Goal: Contribute content: Contribute content

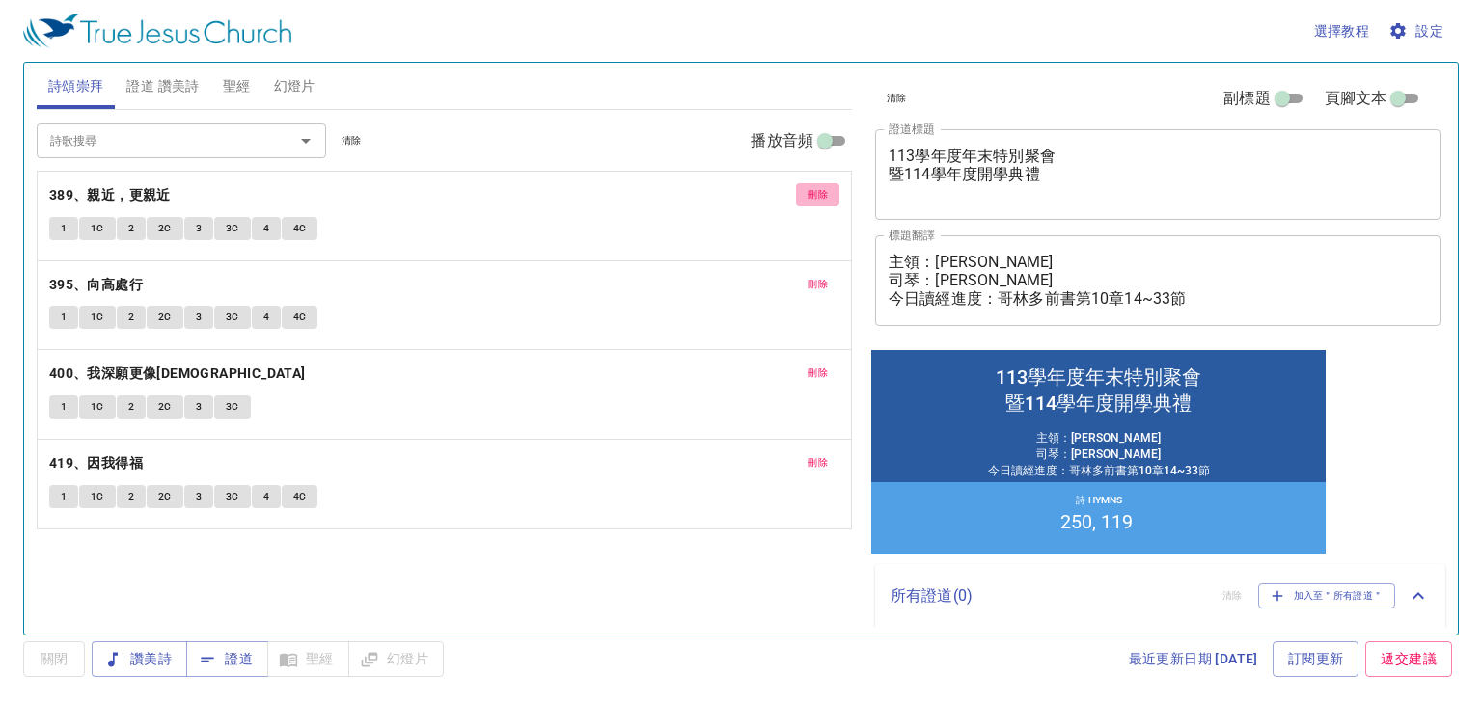
click at [803, 195] on button "刪除" at bounding box center [817, 194] width 43 height 23
click at [803, 273] on button "刪除" at bounding box center [817, 284] width 43 height 23
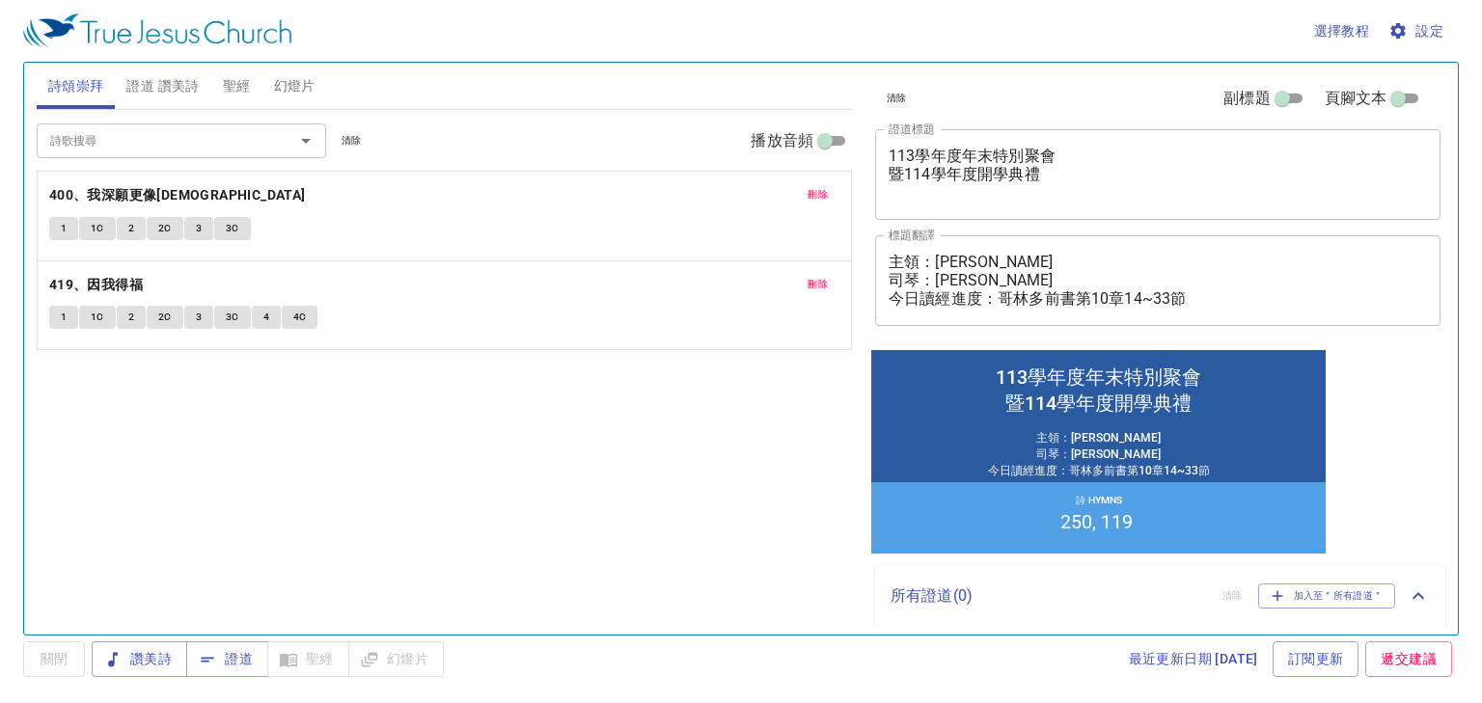
click at [803, 195] on button "刪除" at bounding box center [817, 194] width 43 height 23
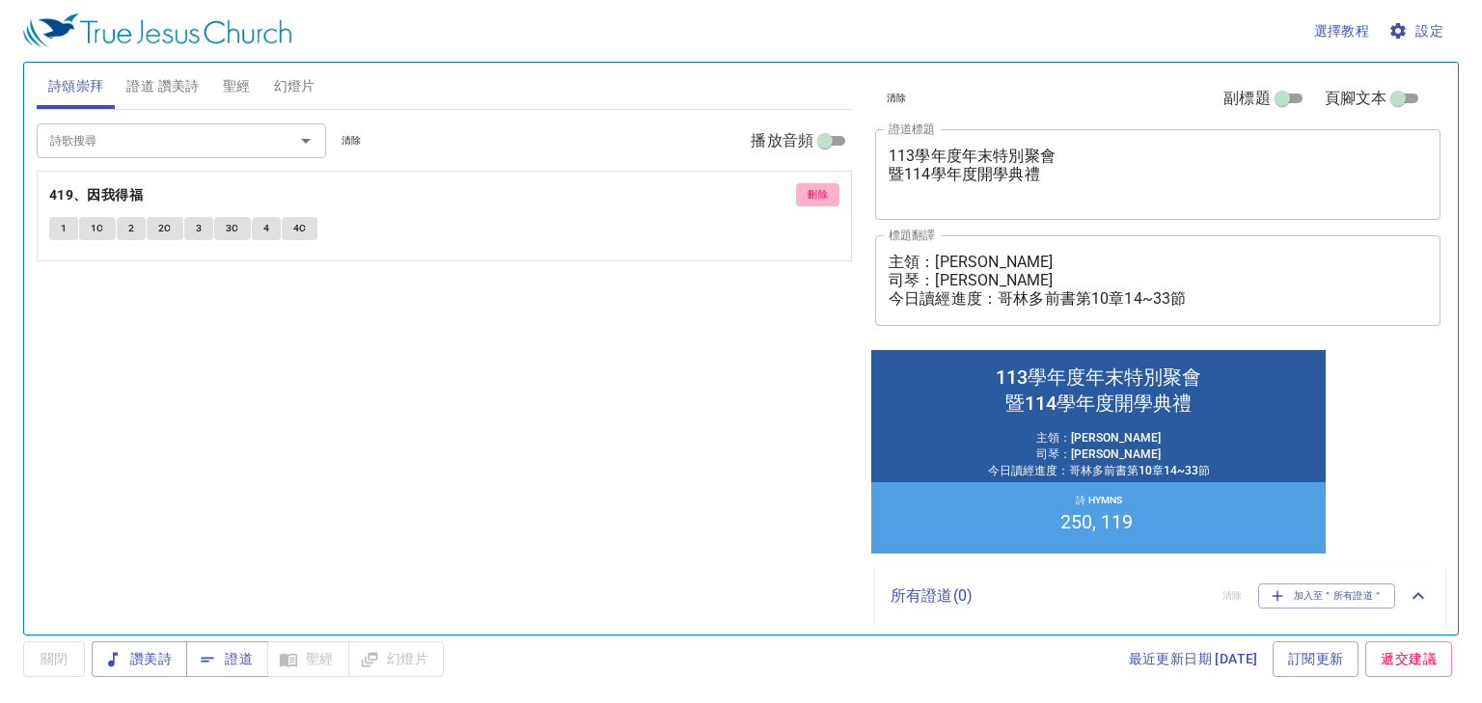
click at [803, 195] on button "刪除" at bounding box center [817, 194] width 43 height 23
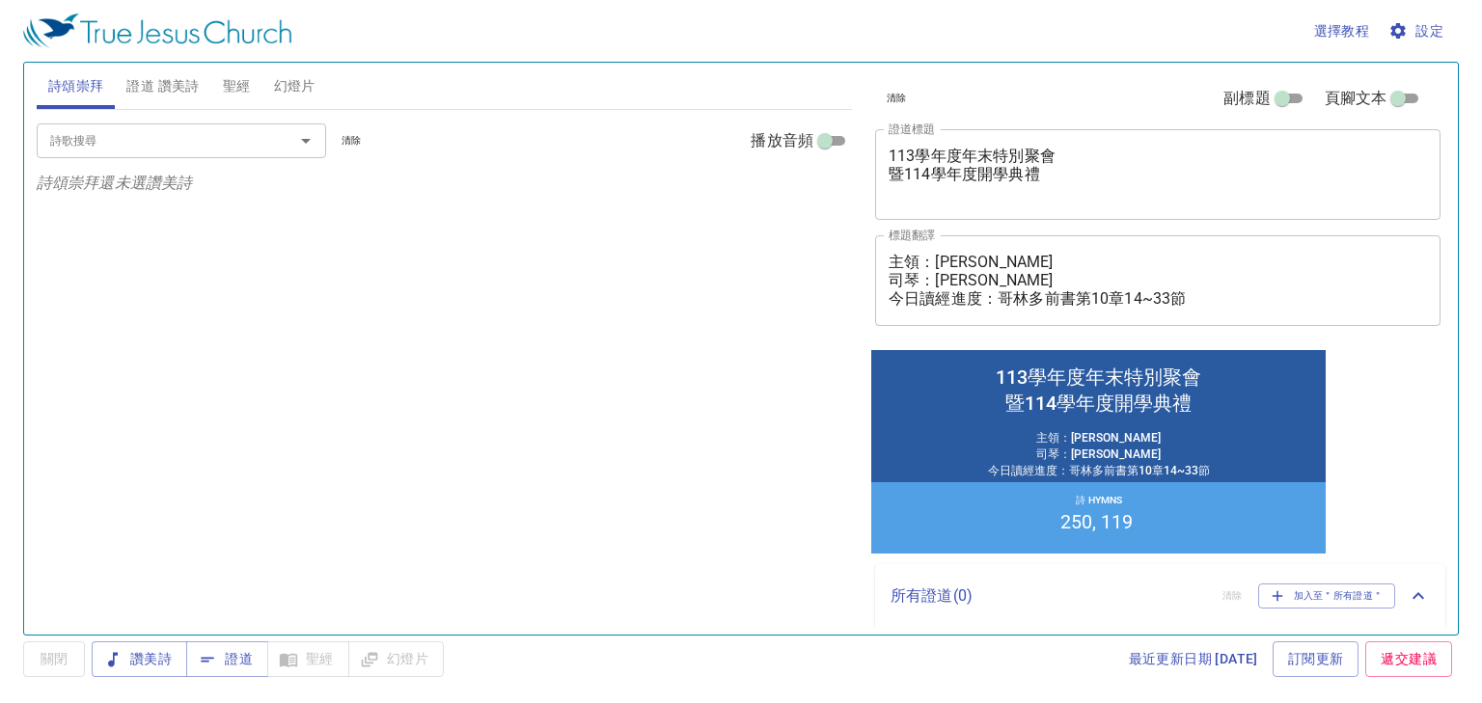
click at [156, 81] on span "證道 讚美詩" at bounding box center [162, 86] width 72 height 24
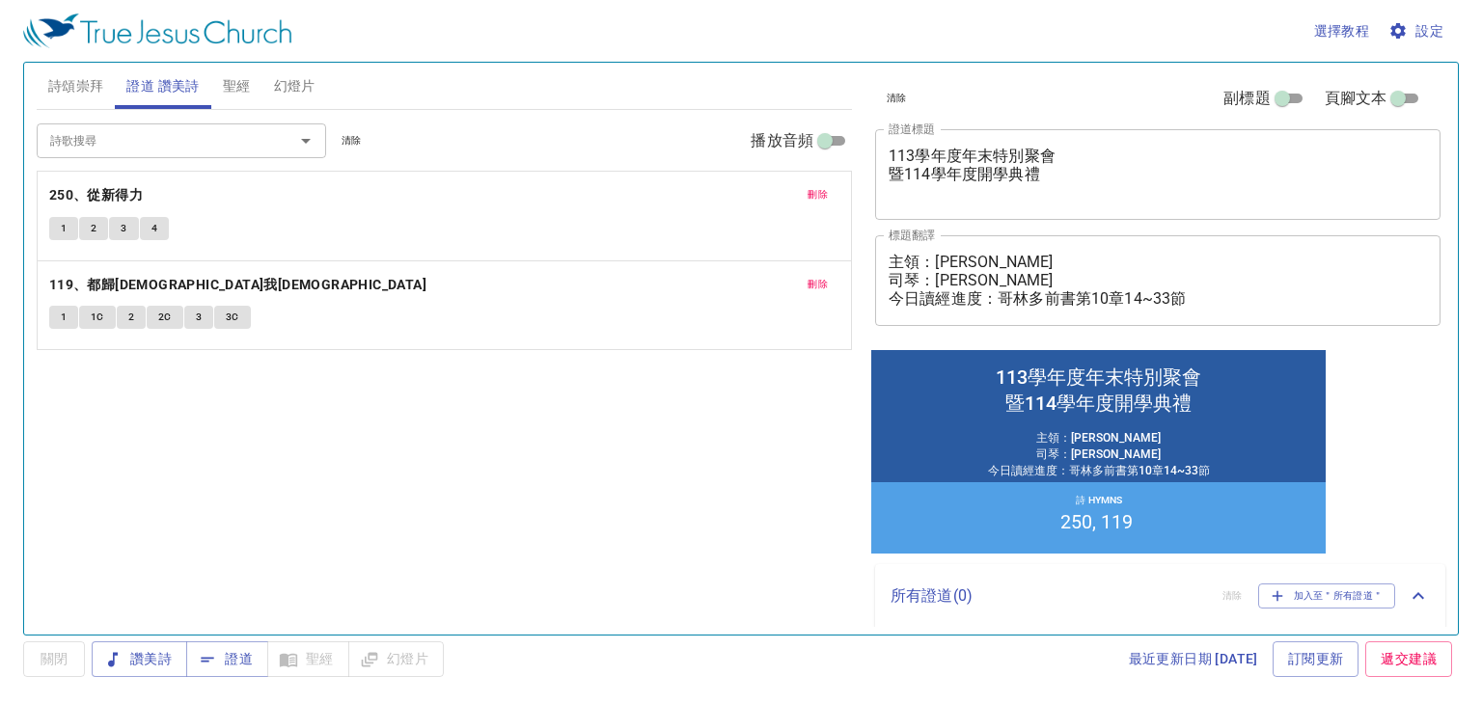
click at [823, 195] on span "刪除" at bounding box center [818, 194] width 20 height 17
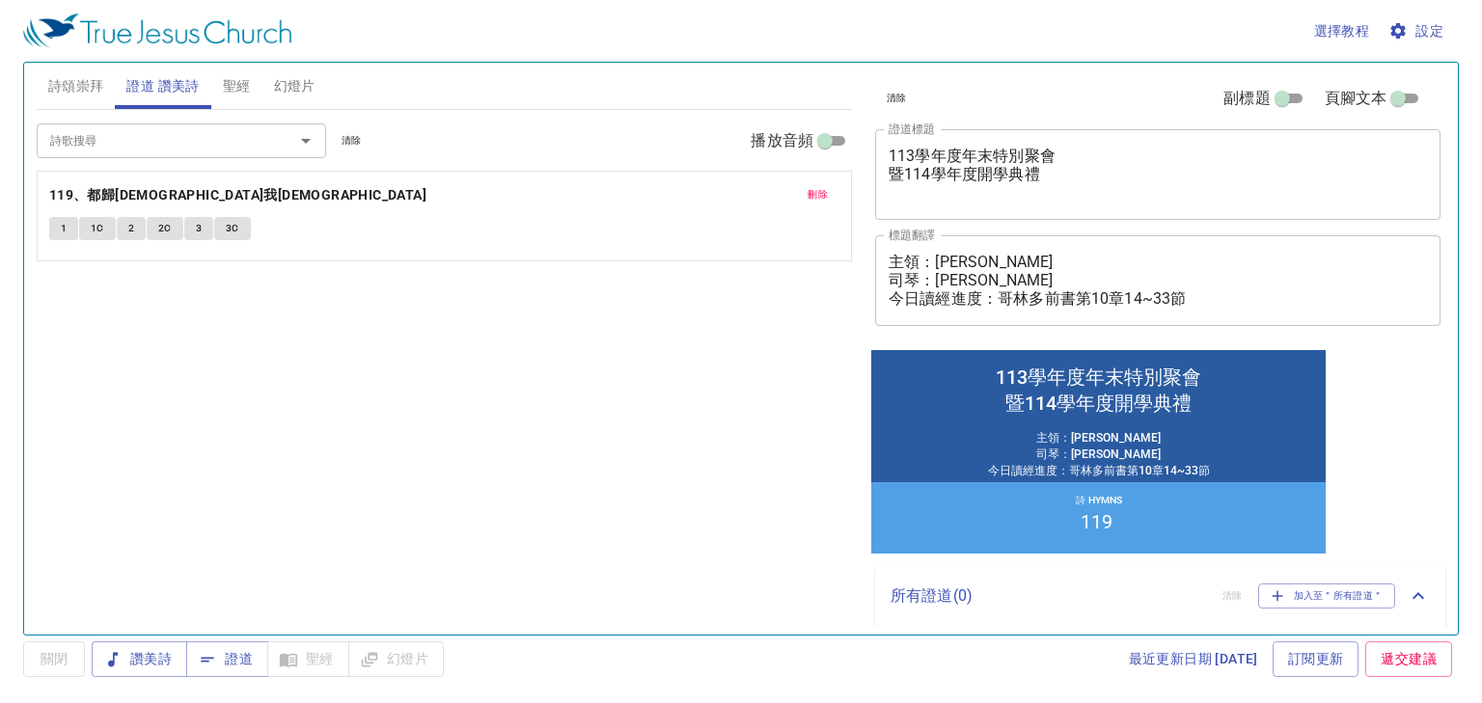
click at [823, 195] on span "刪除" at bounding box center [818, 194] width 20 height 17
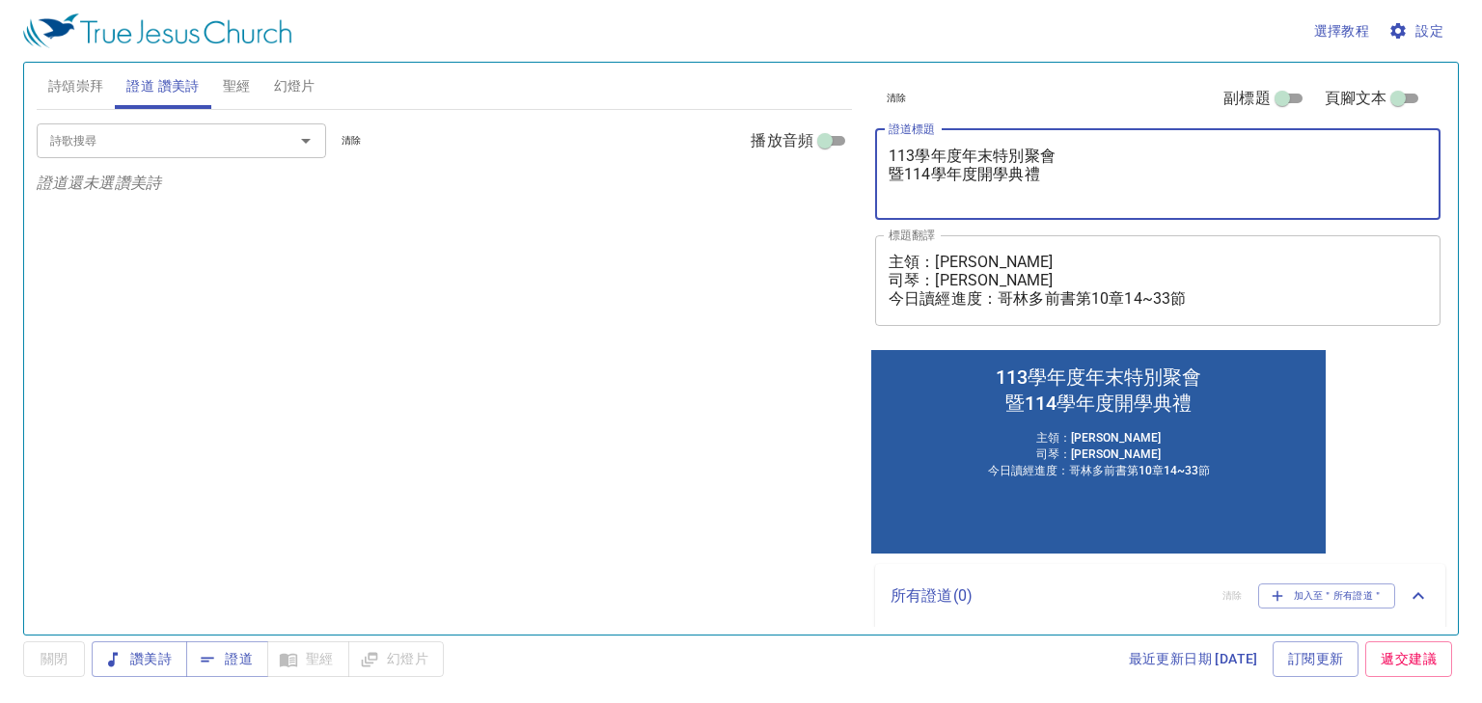
drag, startPoint x: 1065, startPoint y: 190, endPoint x: 831, endPoint y: 144, distance: 239.0
click at [831, 144] on div "詩頌崇拜 證道 讚美詩 聖經 幻燈片 詩歌搜尋 詩歌搜尋 清除 播放音頻 詩頌崇拜還未選讚美詩 詩歌搜尋 詩歌搜尋 清除 播放音頻 證道還未選讚美詩 創世記 …" at bounding box center [741, 341] width 1424 height 572
paste textarea "使人看出我們的長進 That Your Progress May Be Evident to All"
type textarea "使人看出我們的長進 That Your Progress May Be Evident to All"
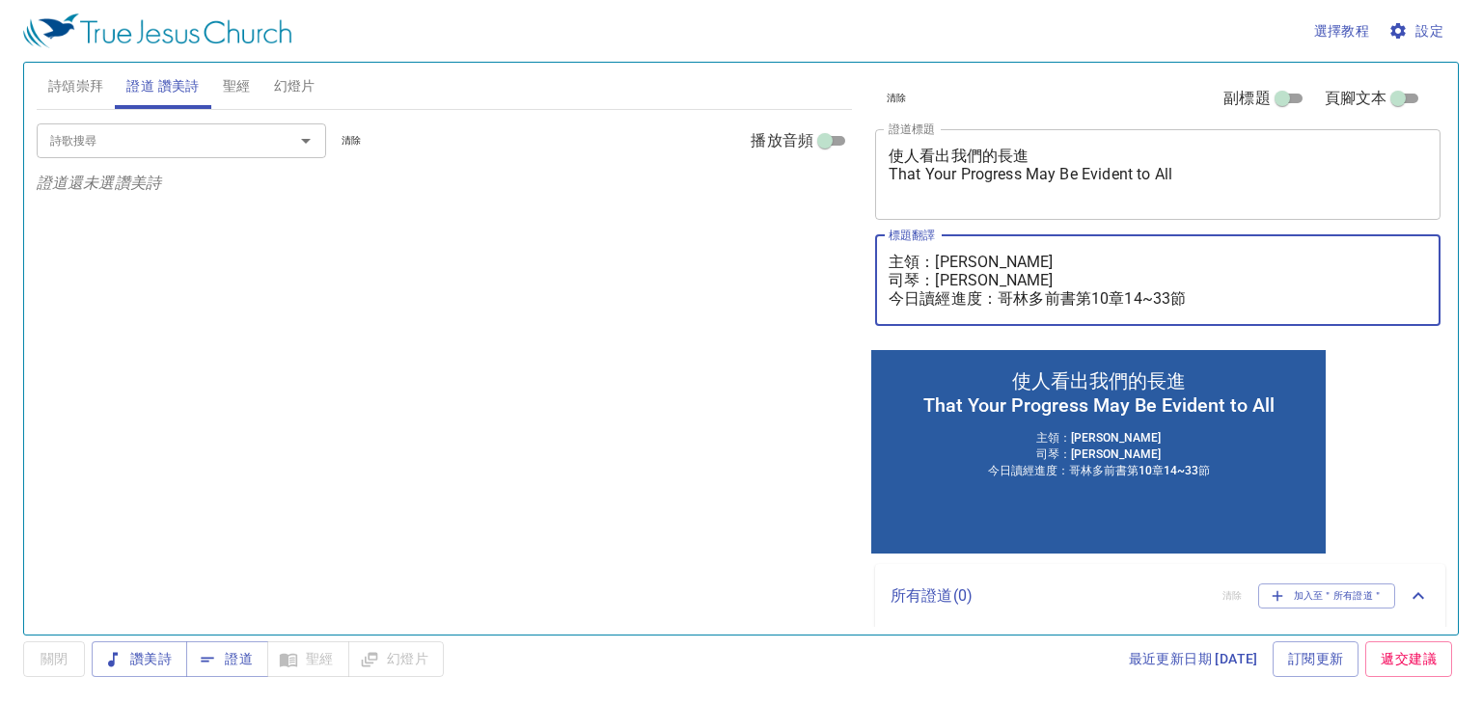
drag, startPoint x: 941, startPoint y: 261, endPoint x: 1028, endPoint y: 259, distance: 86.9
click at [1028, 259] on textarea "主領：李世光 弟兄 司琴：黃蕙心 姊妹 今日讀經進度：哥林多前書第10章14~33節" at bounding box center [1158, 280] width 538 height 55
paste textarea "Bro. Shih Guang Lee"
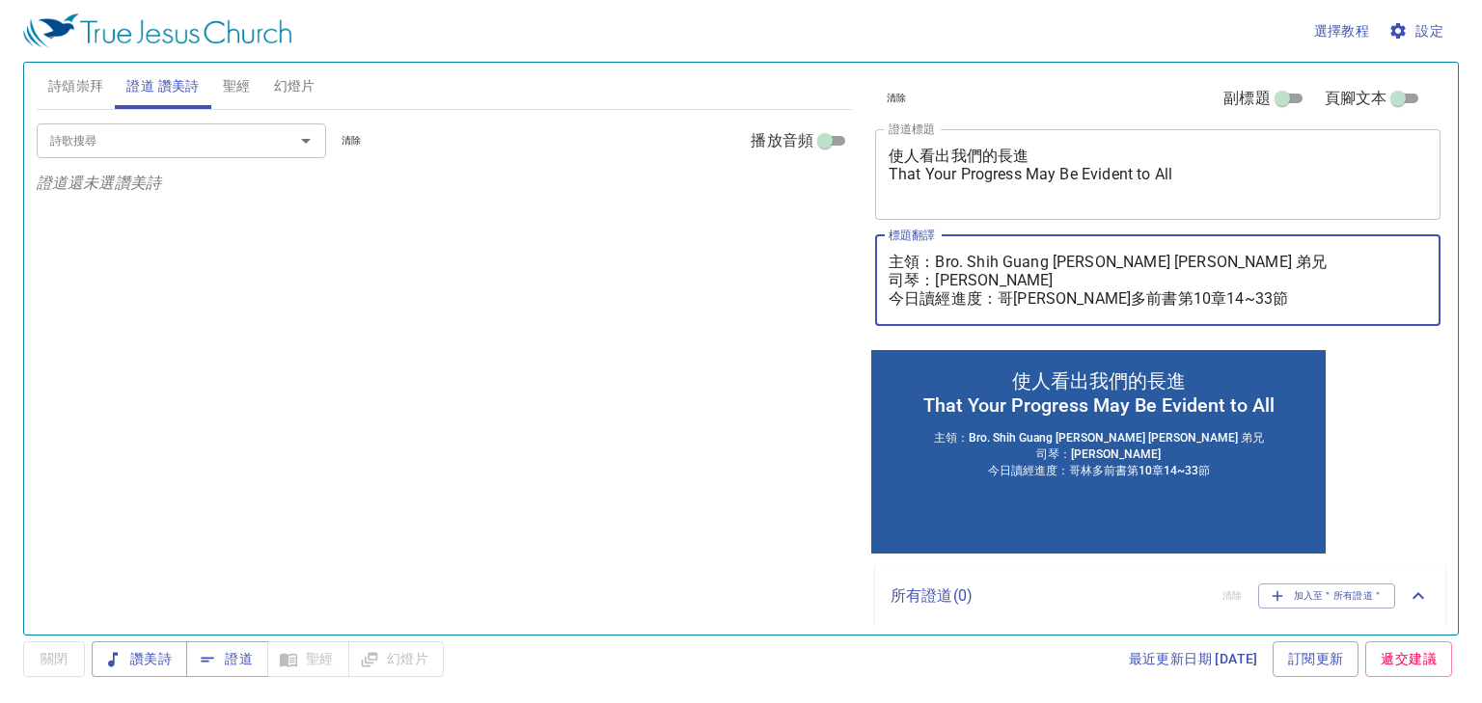
drag, startPoint x: 1030, startPoint y: 274, endPoint x: 941, endPoint y: 278, distance: 88.9
click at [941, 278] on textarea "主領：Bro. Shih Guang Lee 李世光 弟兄 司琴：黃蕙心 姊妹 今日讀經進度：哥林多前書第10章14~33節" at bounding box center [1158, 280] width 538 height 55
paste textarea "Bro. Yang Chang 張洋 弟兄"
click at [1116, 299] on textarea "主領：Bro. Shih Guang Lee 李世光 弟兄 司琴：Bro. Yang Chang 張洋 弟兄 今日讀經進度：哥林多前書第10章14~33節" at bounding box center [1158, 280] width 538 height 55
drag, startPoint x: 920, startPoint y: 280, endPoint x: 849, endPoint y: 280, distance: 70.4
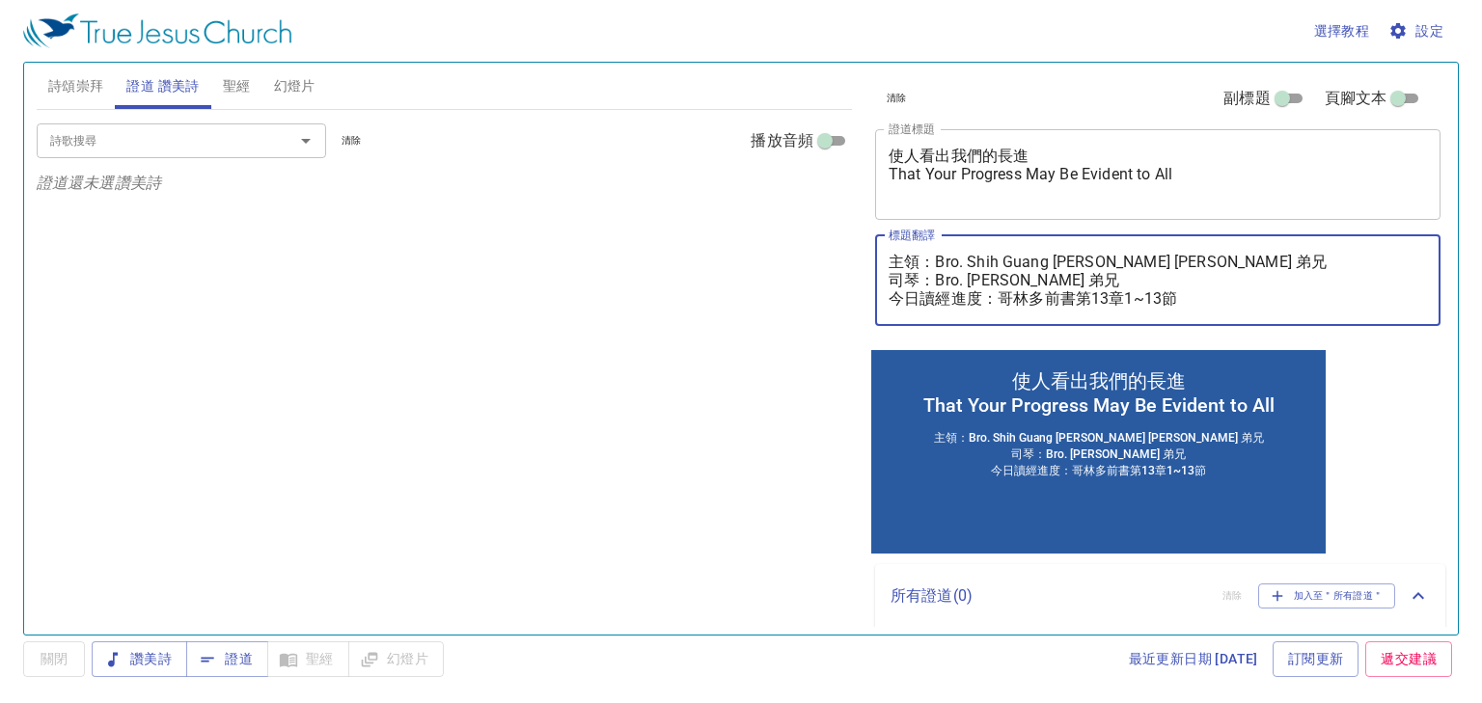
click at [849, 280] on div "詩頌崇拜 證道 讚美詩 聖經 幻燈片 詩歌搜尋 詩歌搜尋 清除 播放音頻 詩頌崇拜還未選讚美詩 詩歌搜尋 詩歌搜尋 清除 播放音頻 證道還未選讚美詩 創世記 …" at bounding box center [741, 341] width 1424 height 572
type textarea "主領：Bro. Shih Guang [PERSON_NAME] [PERSON_NAME] 弟兄 翻譯：Bro. [PERSON_NAME] 弟兄 今日讀經…"
click at [241, 130] on input "詩歌搜尋" at bounding box center [152, 140] width 221 height 22
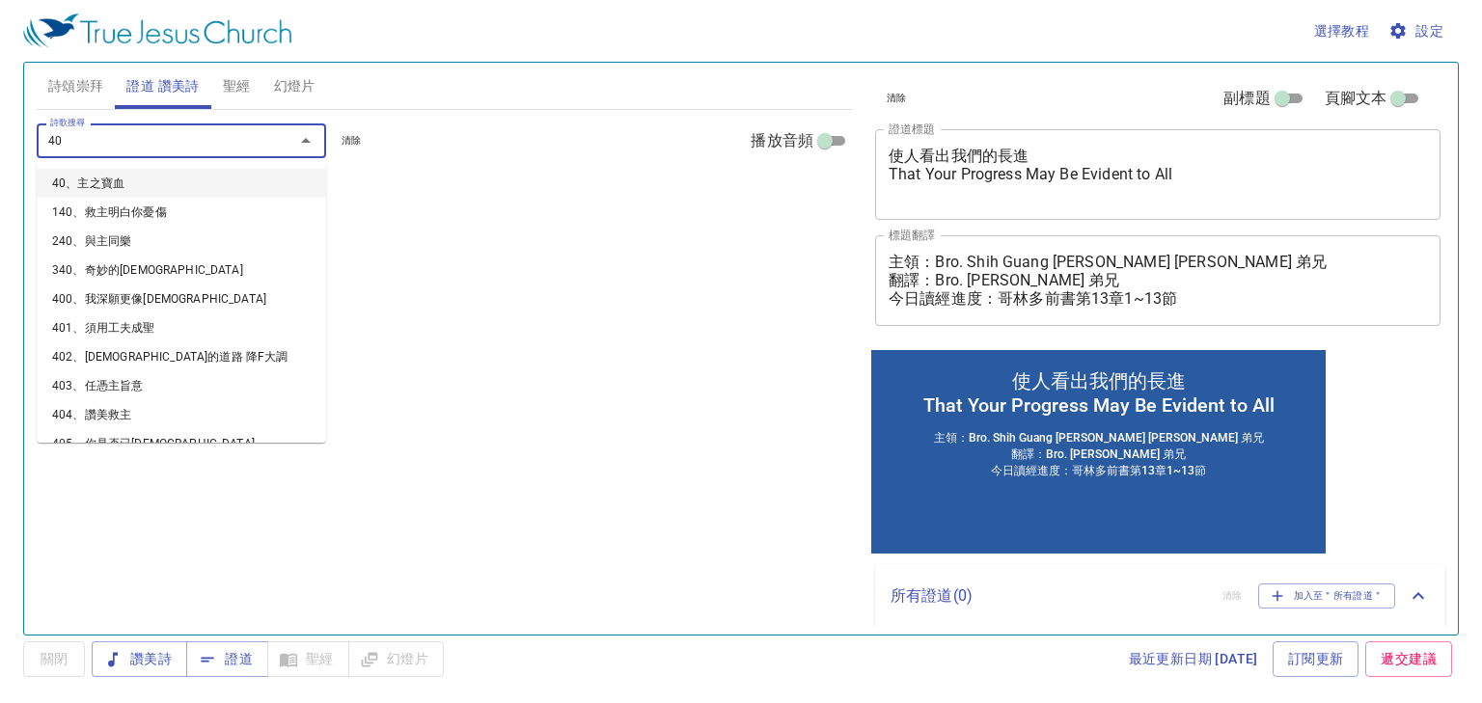
type input "400"
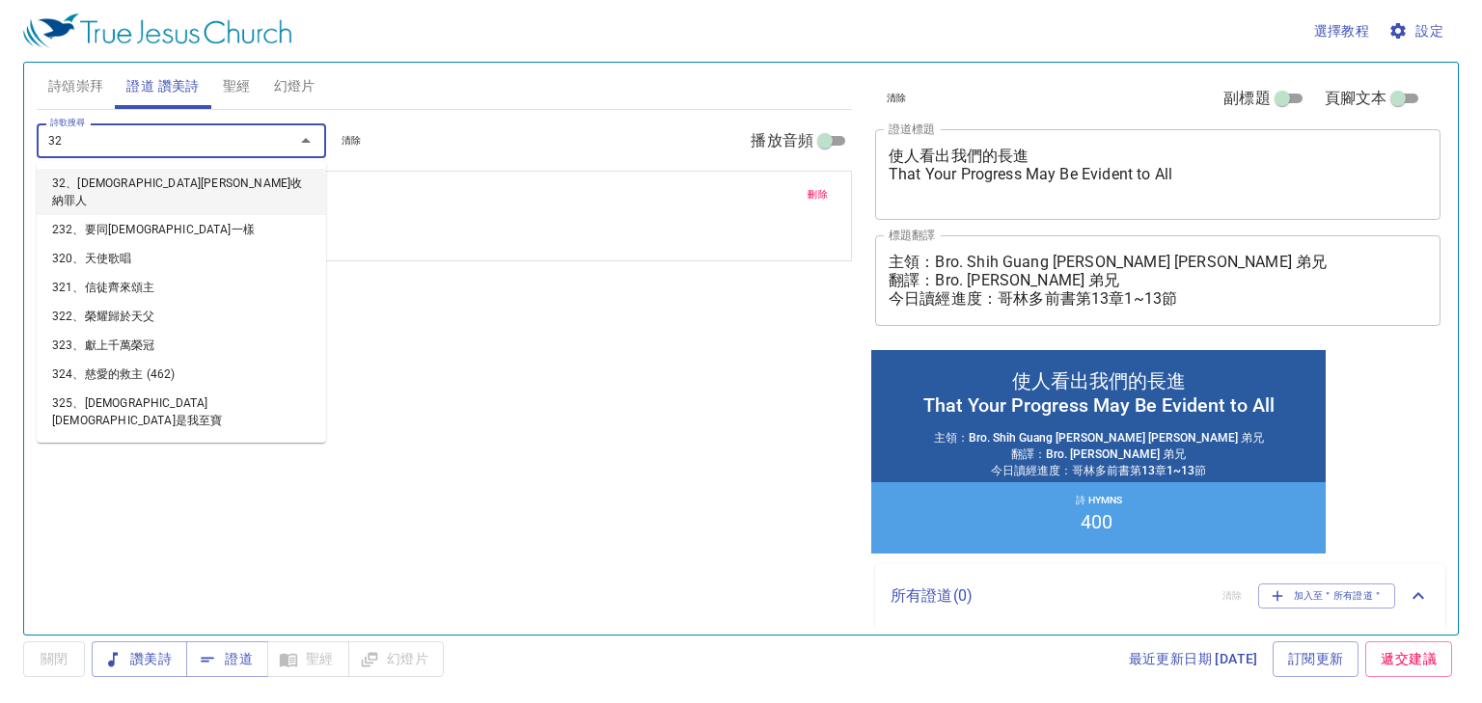
type input "327"
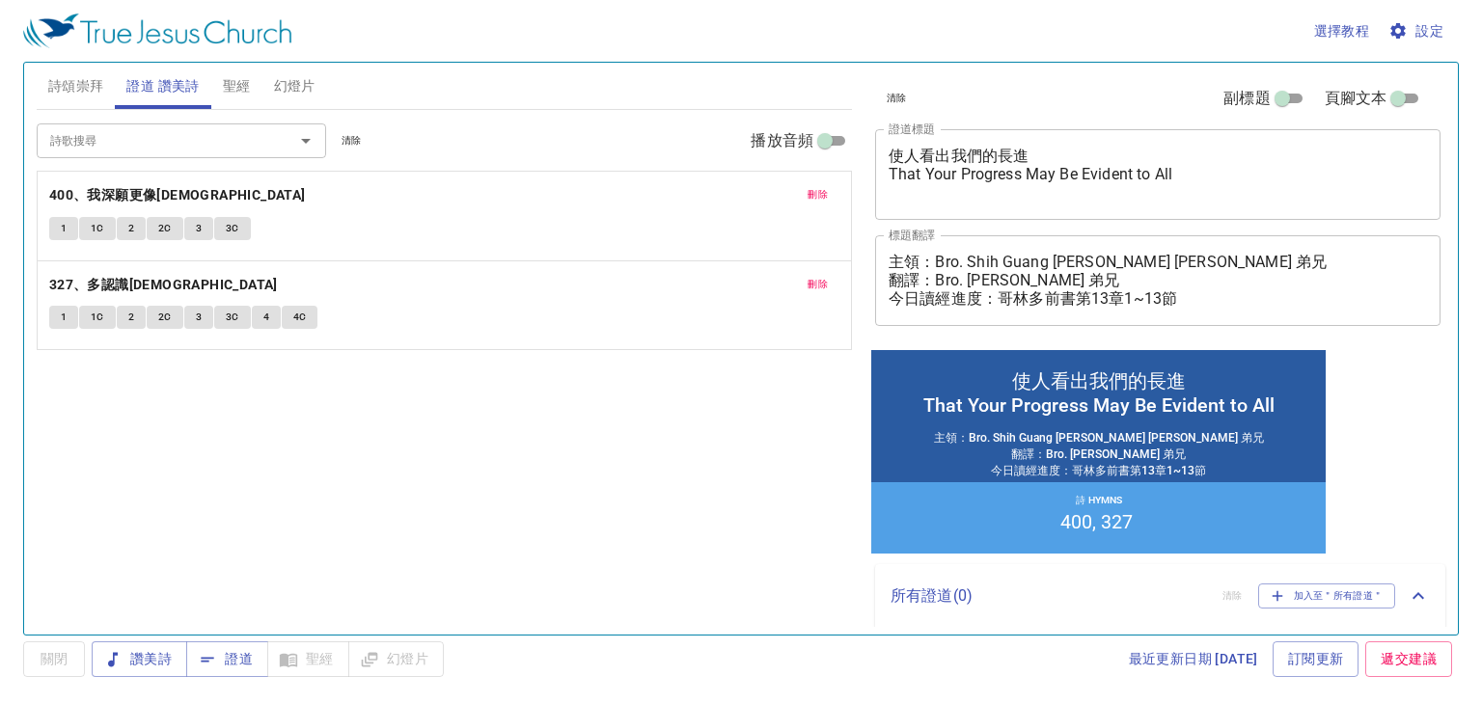
click at [144, 510] on div "詩歌搜尋 詩歌搜尋 清除 播放音頻 刪除 400、我深願更像耶穌 1 1C 2 2C 3 3C 刪除 327、多認識耶穌 1 1C 2 2C 3 3C 4 4C" at bounding box center [444, 364] width 815 height 509
click at [220, 655] on span "證道" at bounding box center [227, 659] width 51 height 24
click at [235, 74] on span "聖經" at bounding box center [237, 86] width 28 height 24
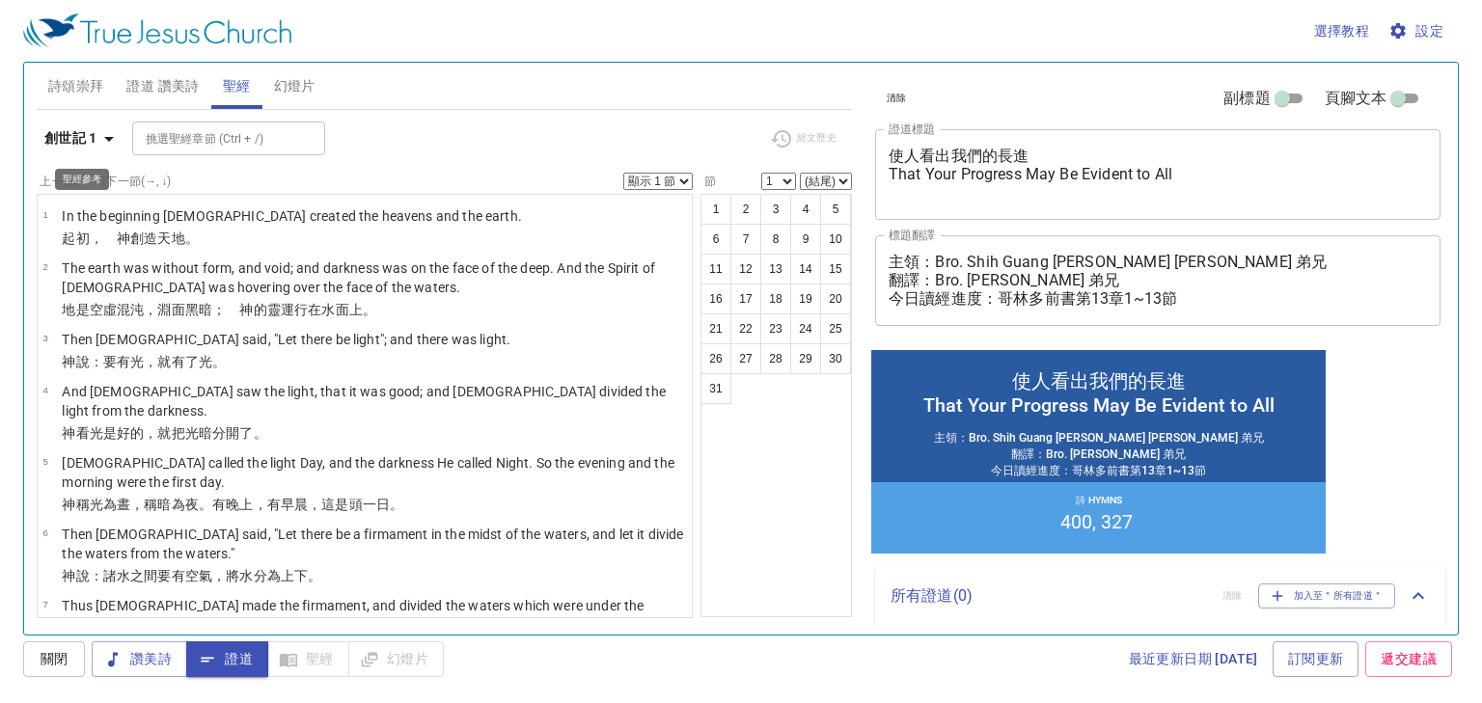
click at [84, 131] on b "創世記 1" at bounding box center [70, 138] width 53 height 24
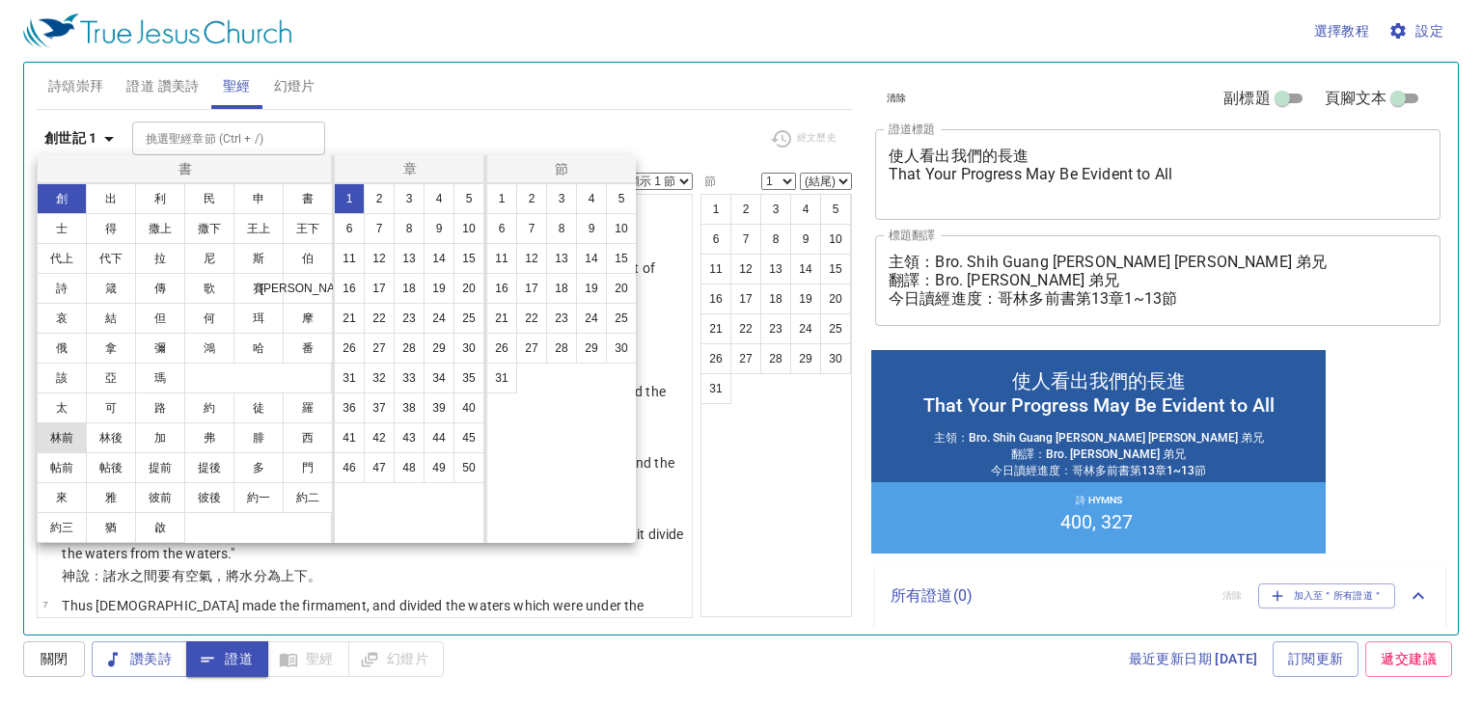
click at [69, 442] on button "林前" at bounding box center [62, 438] width 50 height 31
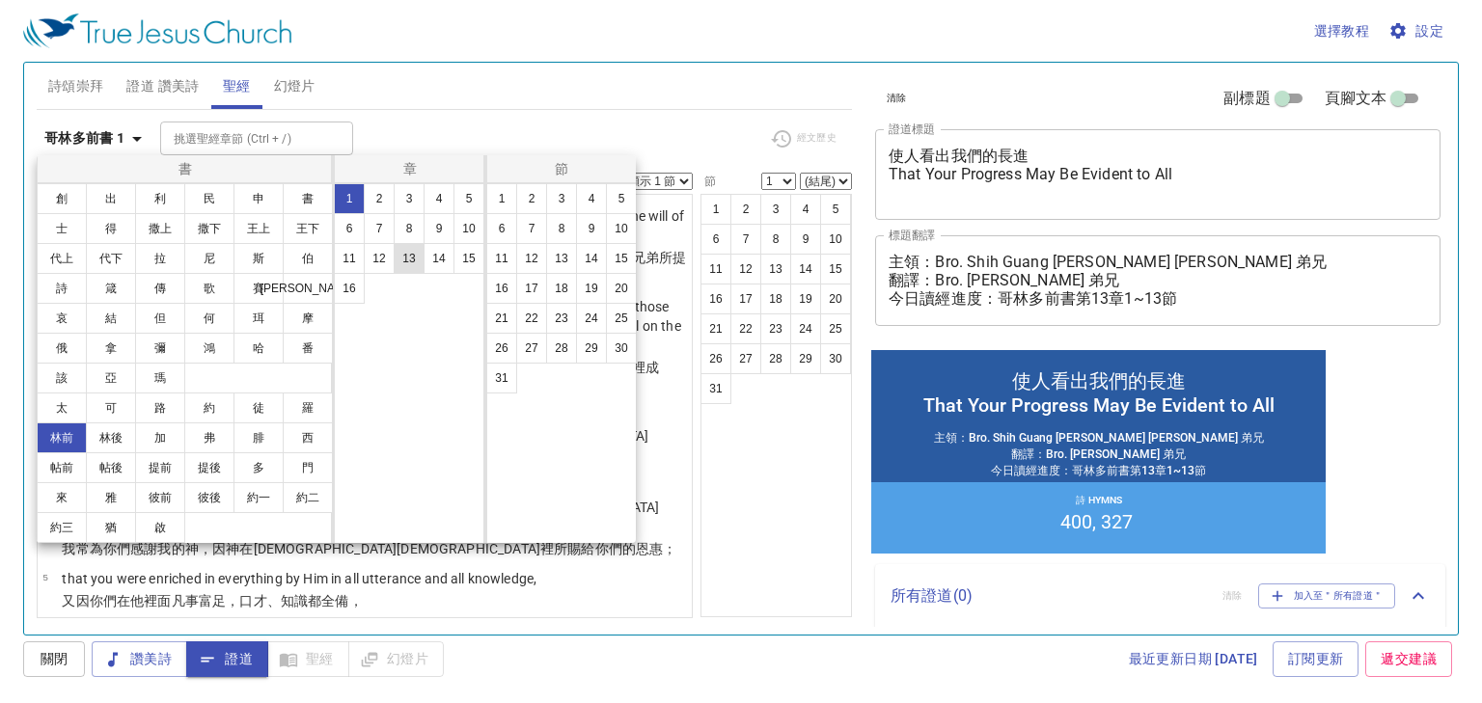
click at [409, 260] on button "13" at bounding box center [409, 258] width 31 height 31
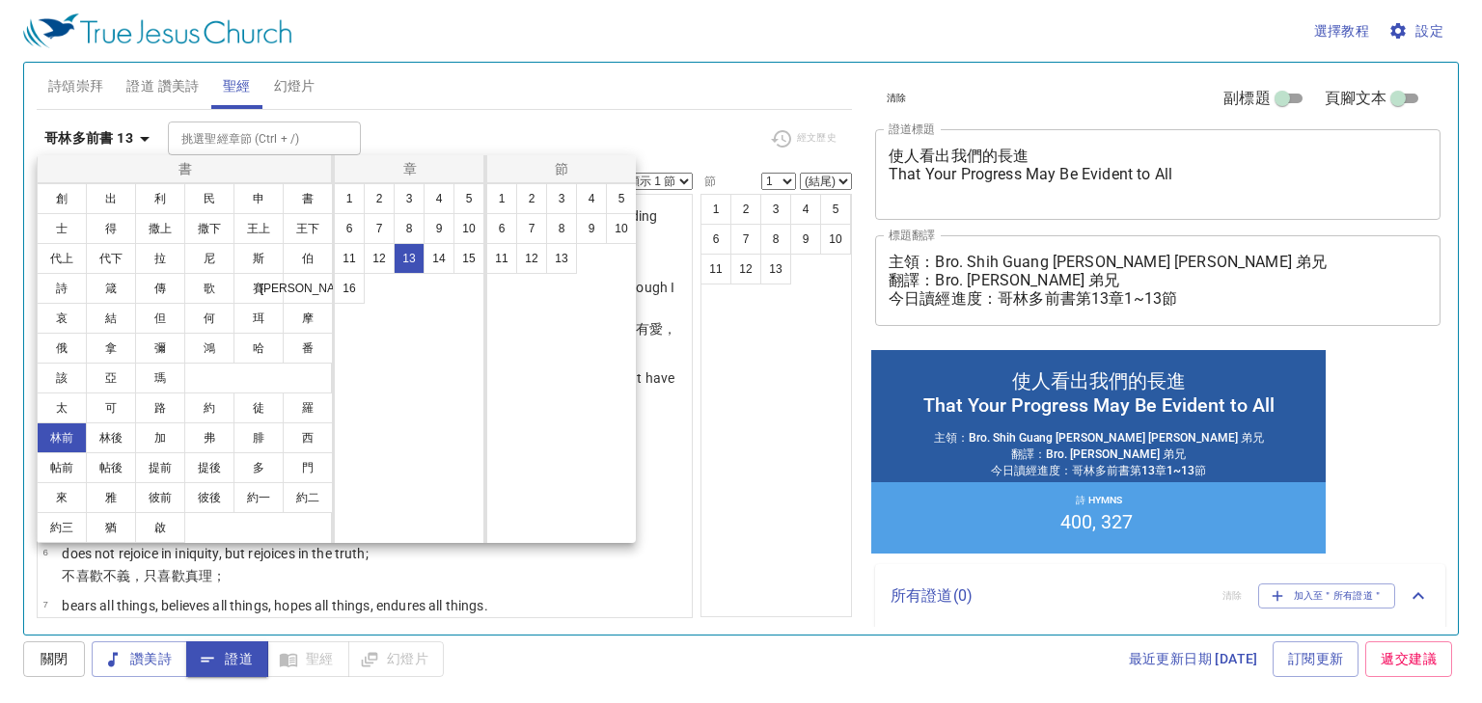
click at [505, 121] on div at bounding box center [741, 351] width 1482 height 703
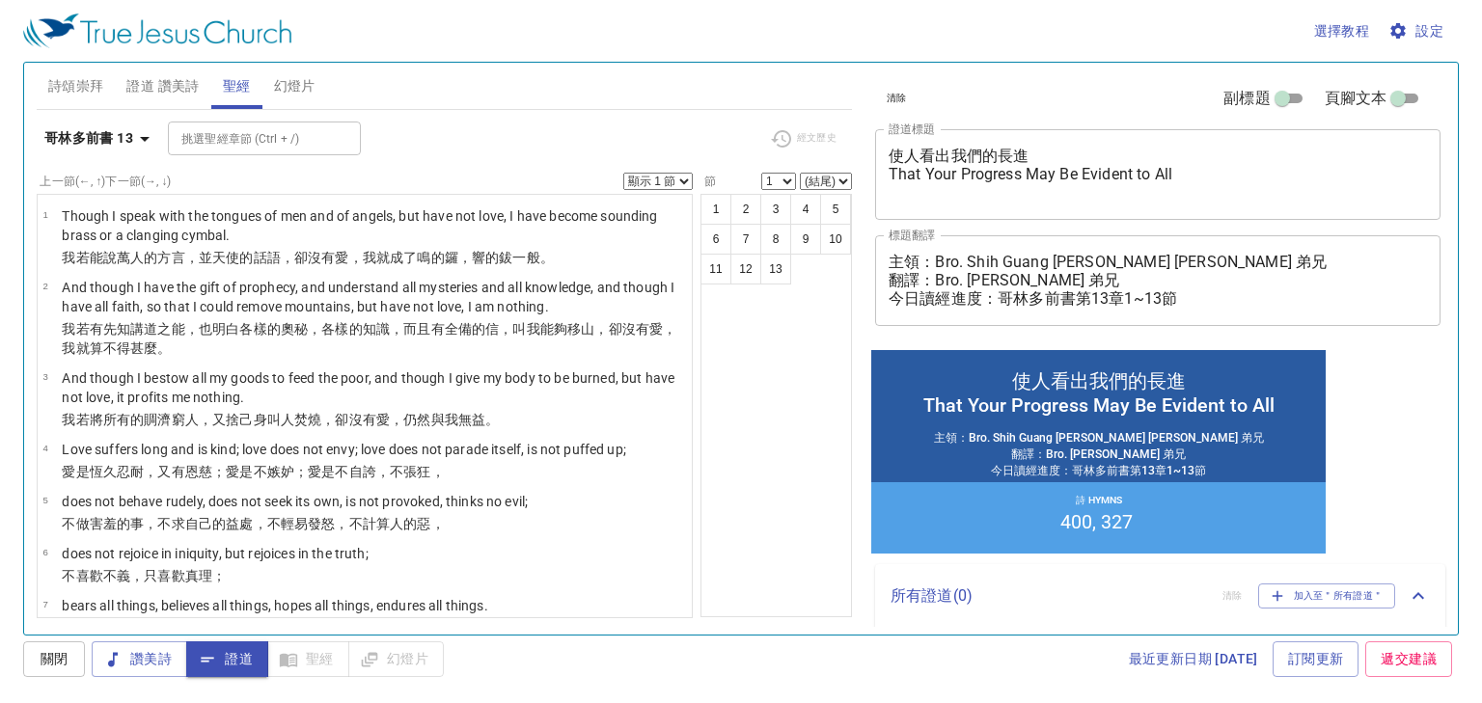
click at [86, 69] on button "詩頌崇拜" at bounding box center [76, 86] width 79 height 46
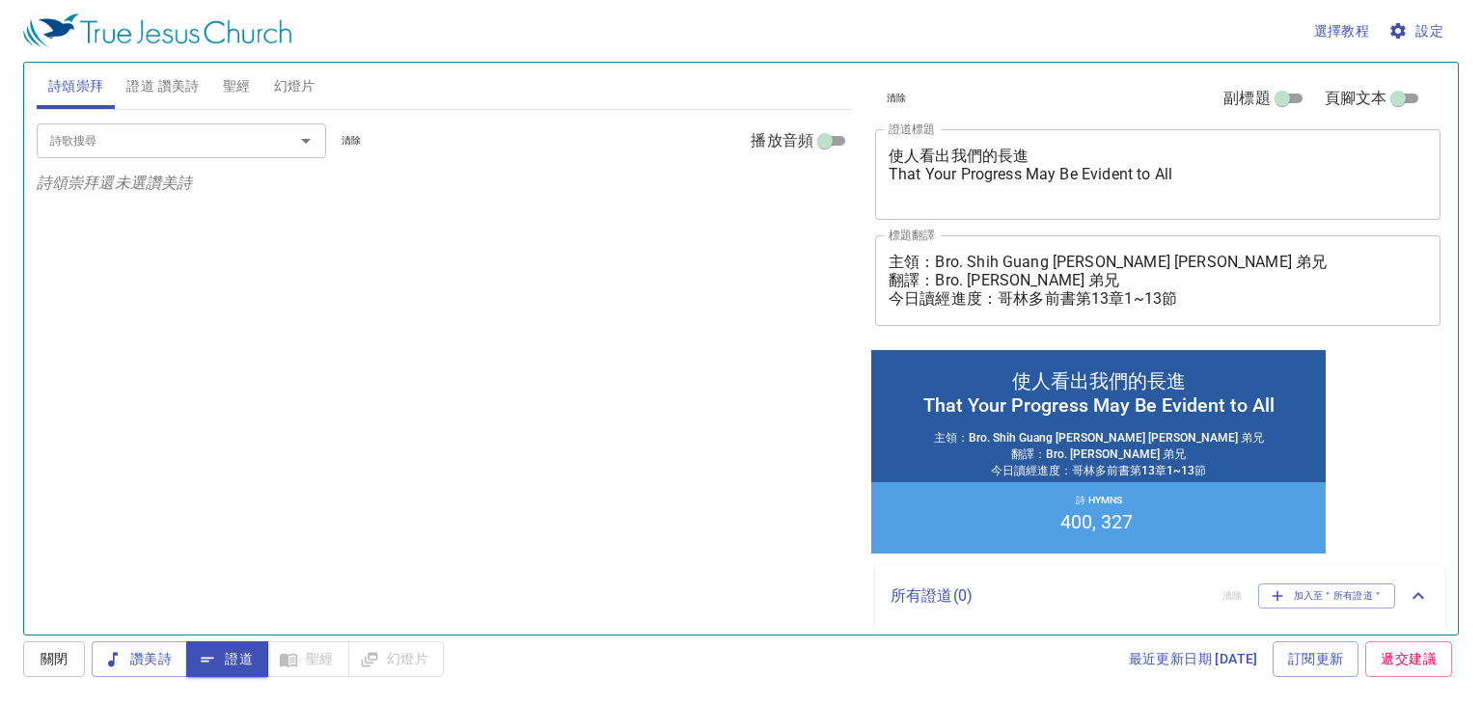
click at [129, 127] on div "詩歌搜尋" at bounding box center [181, 141] width 289 height 34
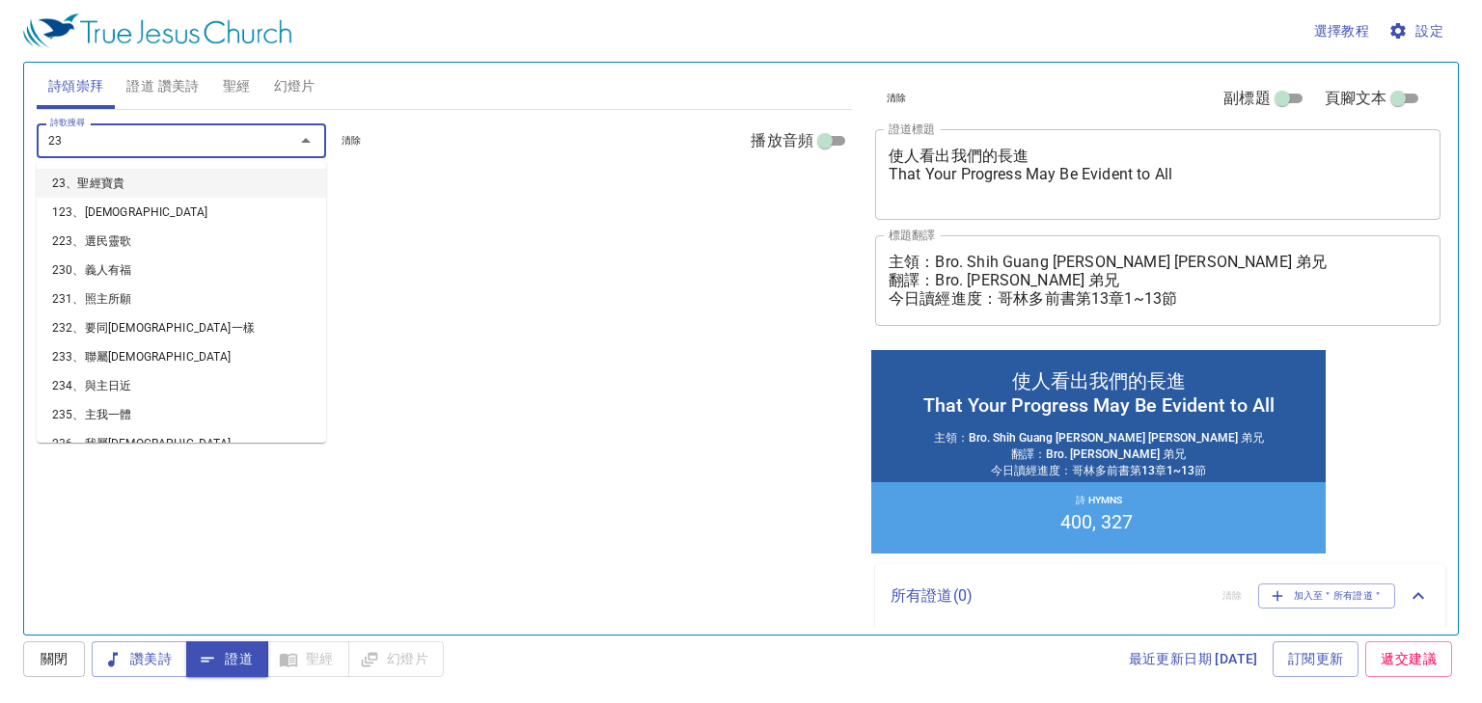
type input "235"
type input "236"
type input "355"
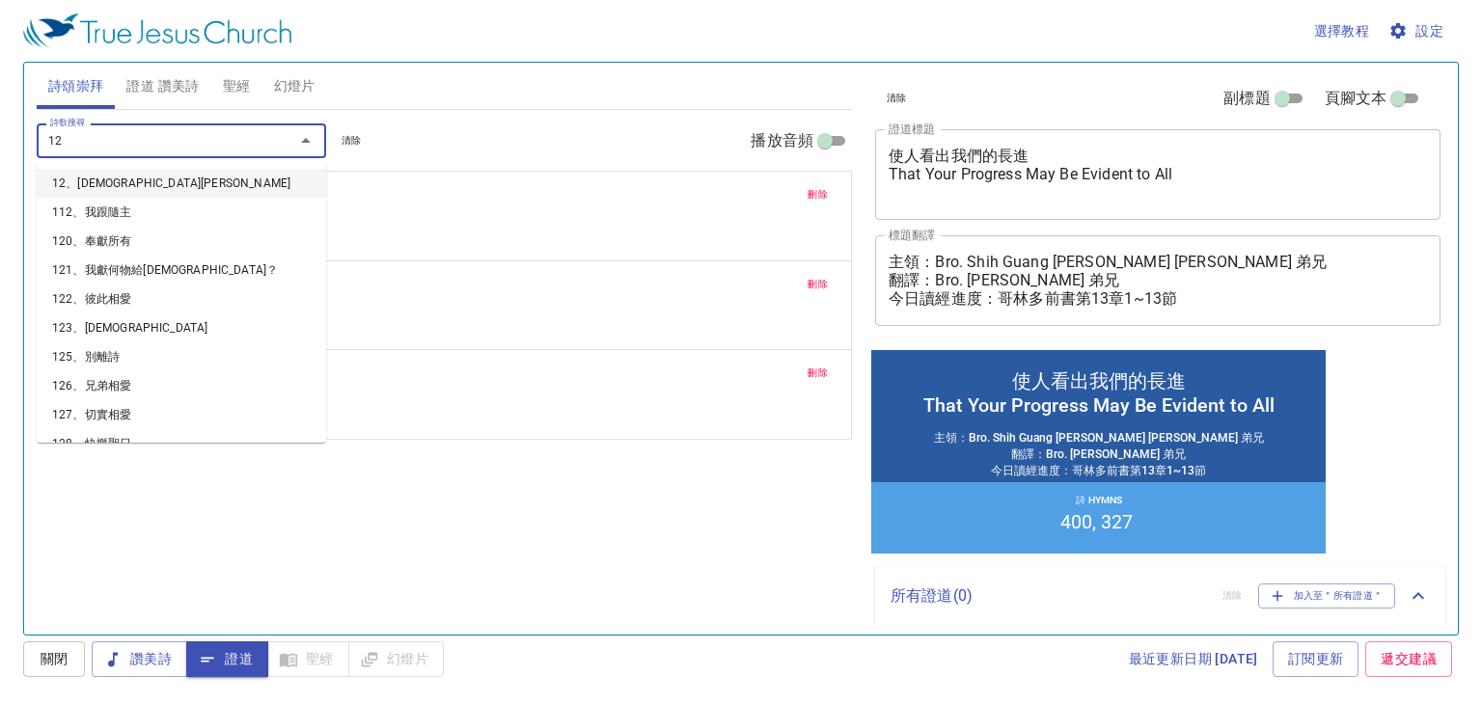
type input "126"
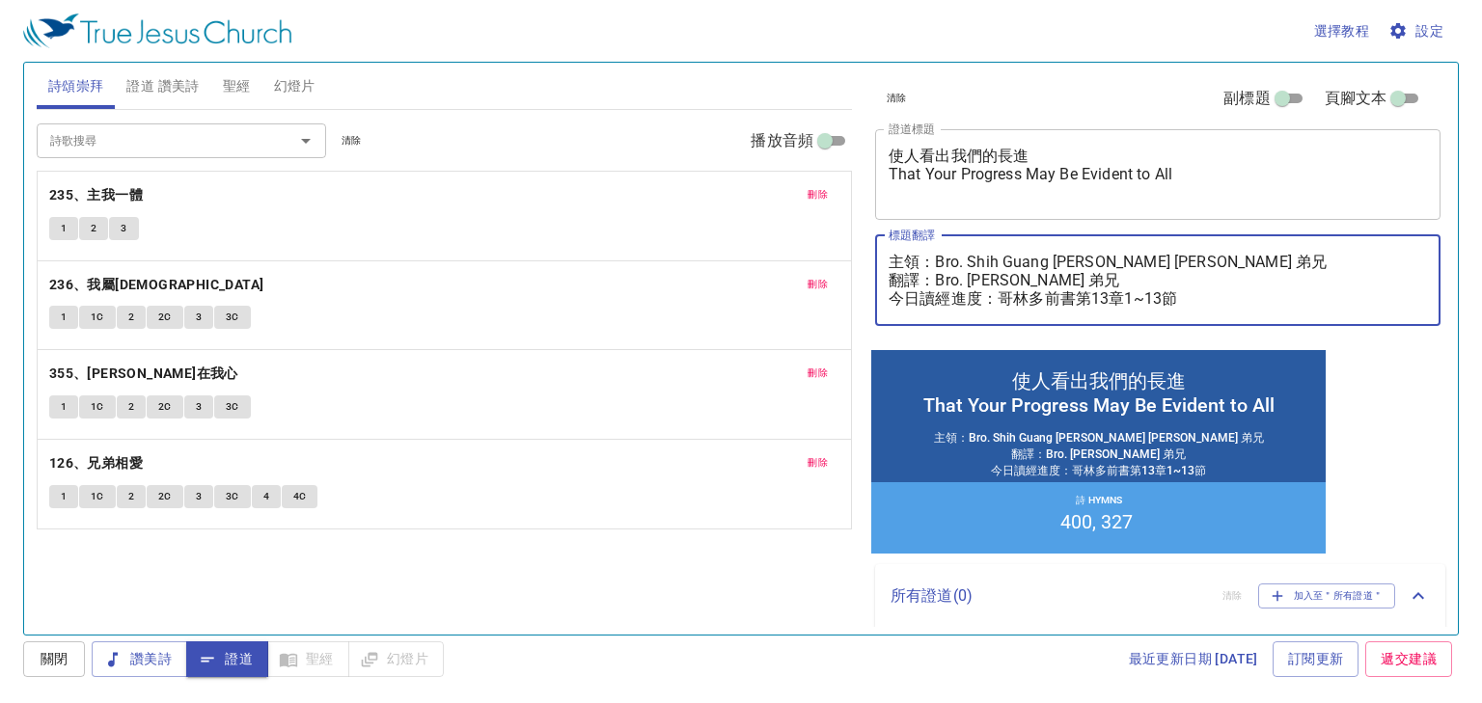
click at [1391, 280] on textarea "主領：Bro. Shih Guang [PERSON_NAME] [PERSON_NAME] 弟兄 翻譯：Bro. [PERSON_NAME] 弟兄 今日讀經…" at bounding box center [1158, 280] width 538 height 55
click at [158, 671] on span "讚美詩" at bounding box center [139, 659] width 65 height 24
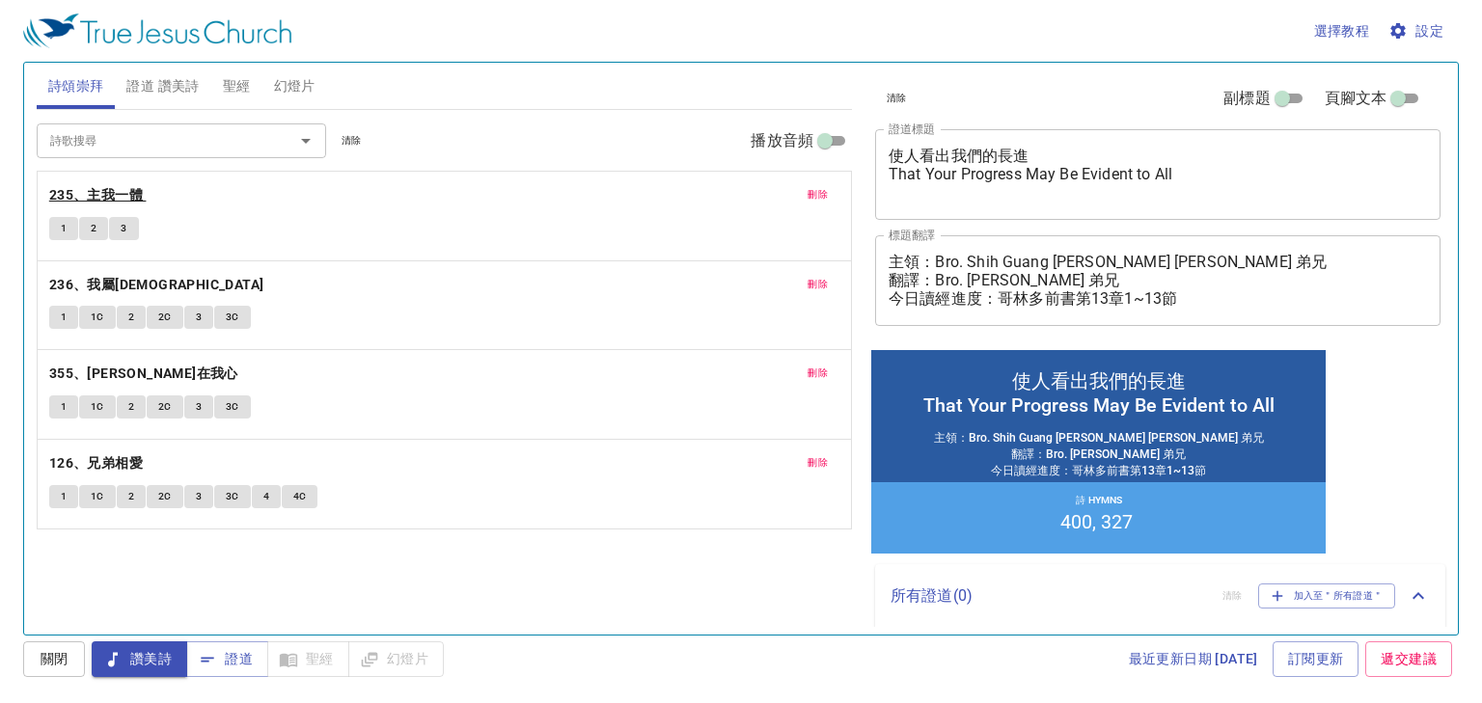
click at [116, 189] on b "235、主我一體" at bounding box center [96, 195] width 94 height 24
click at [61, 227] on span "1" at bounding box center [64, 228] width 6 height 17
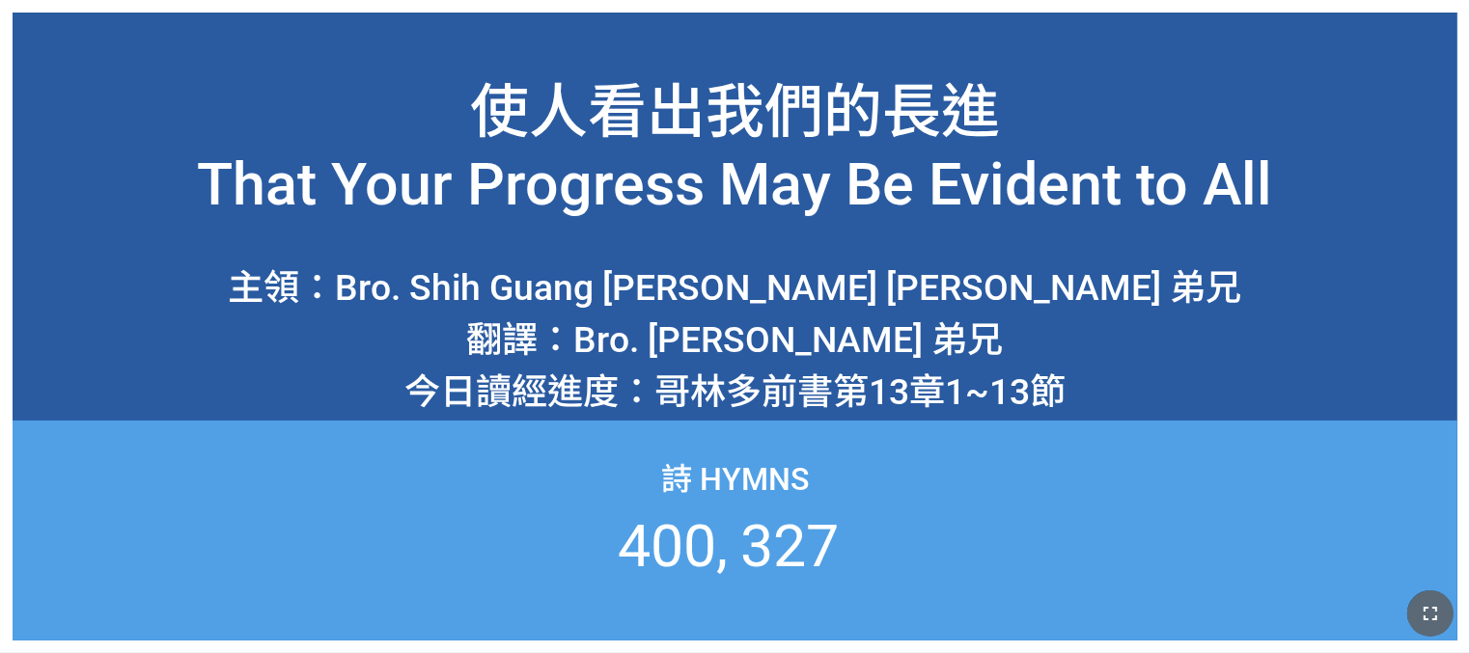
drag, startPoint x: 1421, startPoint y: 608, endPoint x: 1407, endPoint y: 729, distance: 121.5
click at [1420, 609] on icon "button" at bounding box center [1430, 613] width 23 height 23
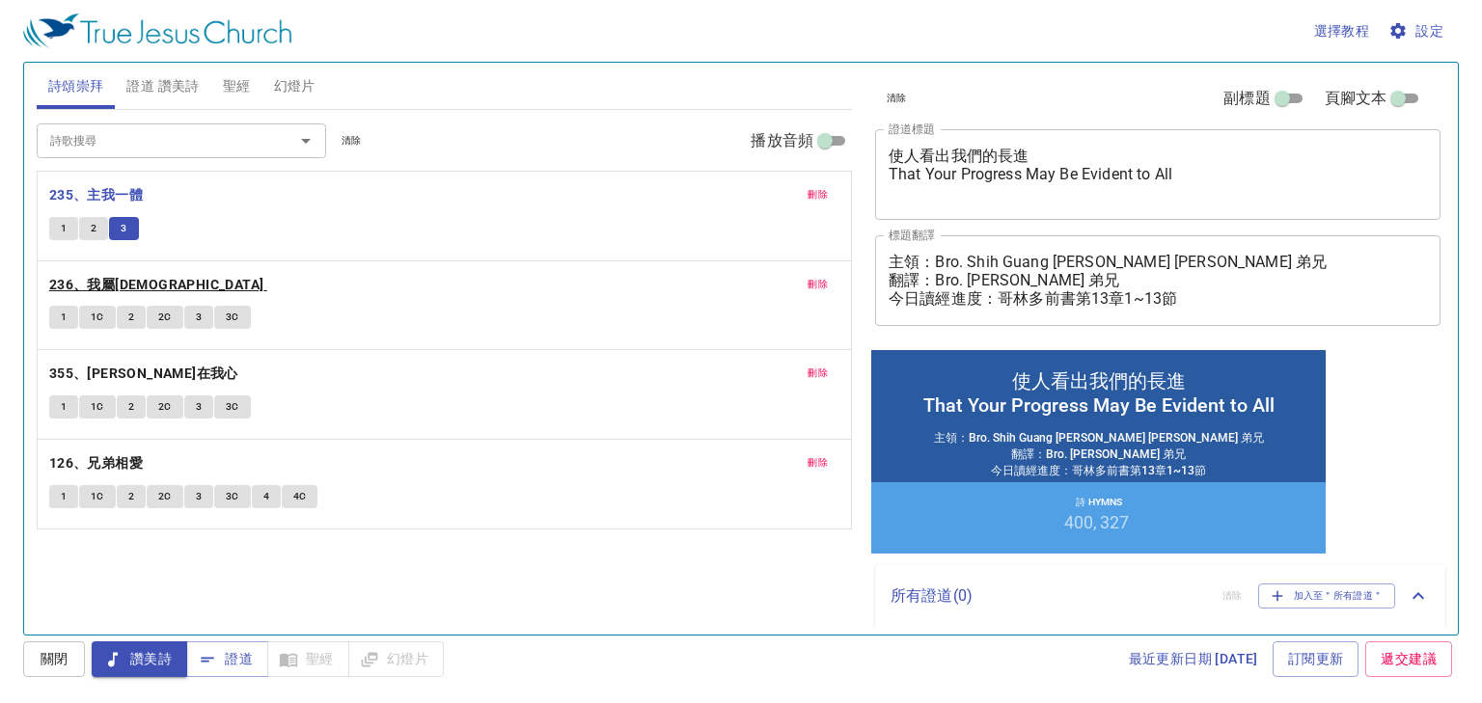
click at [96, 286] on b "236、我屬[DEMOGRAPHIC_DATA]" at bounding box center [156, 285] width 215 height 24
click at [49, 320] on button "1" at bounding box center [63, 317] width 29 height 23
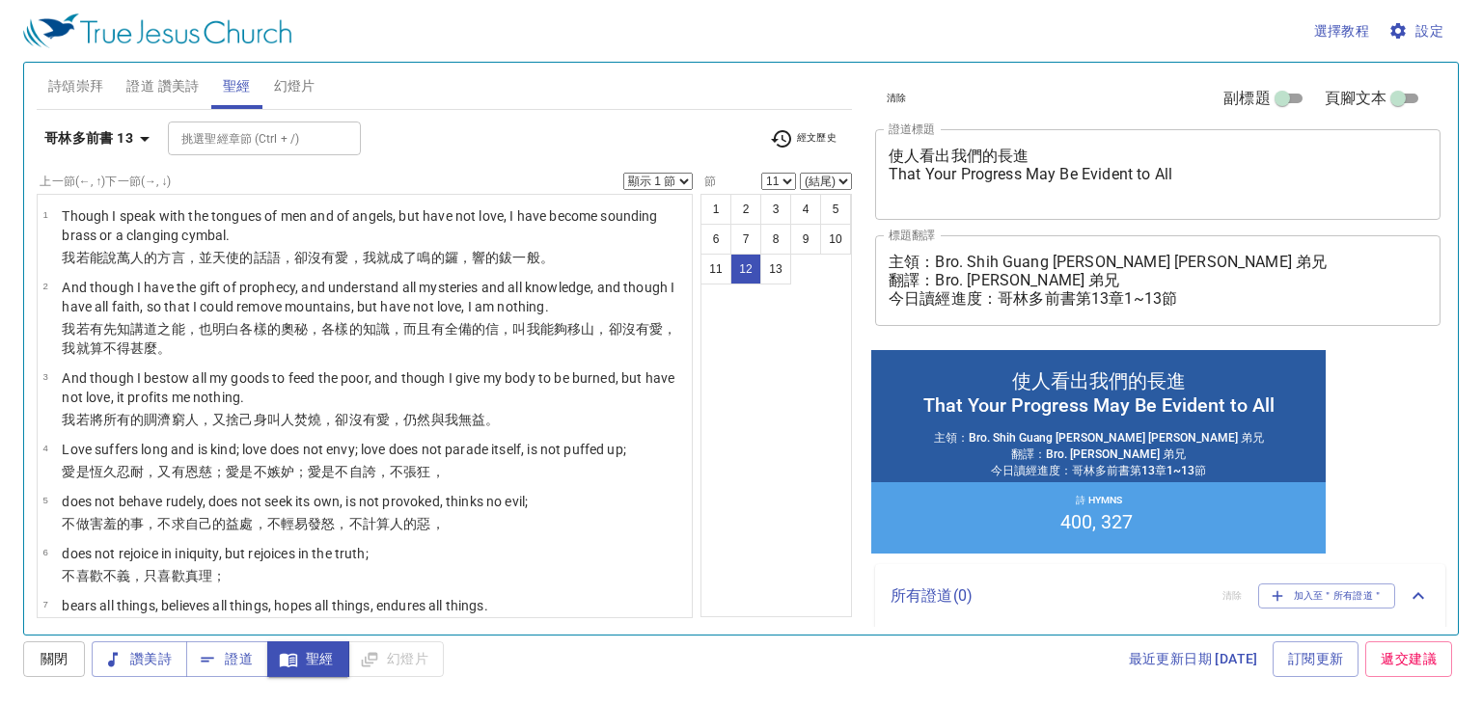
select select "12"
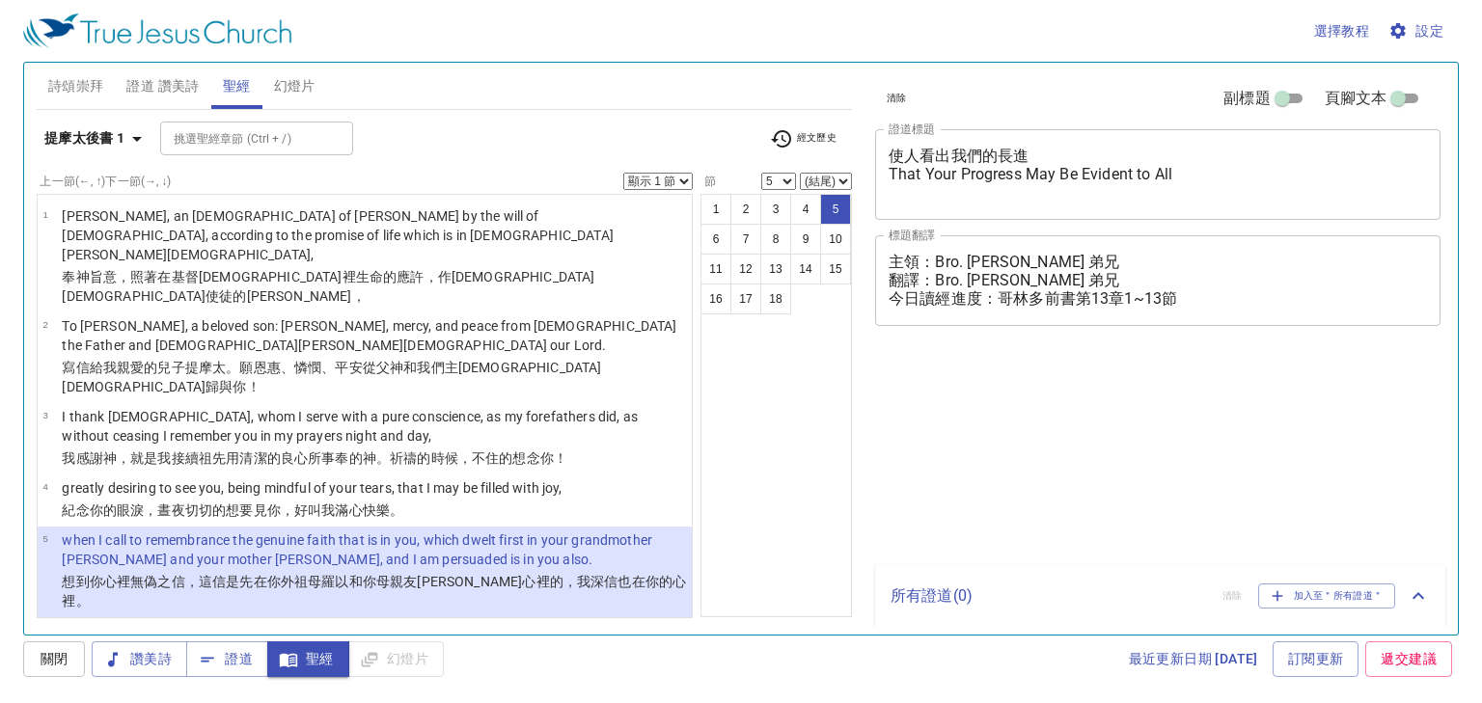
select select "5"
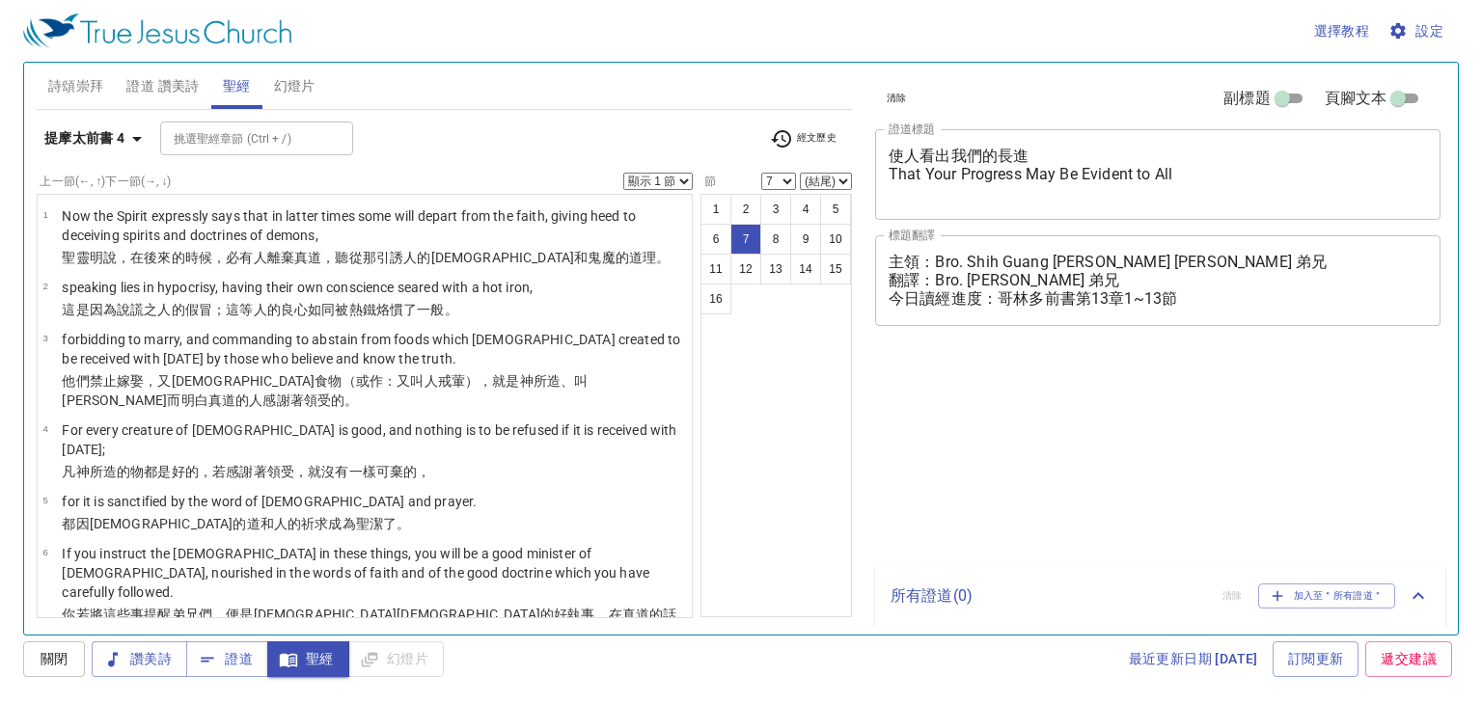
select select "7"
select select "8"
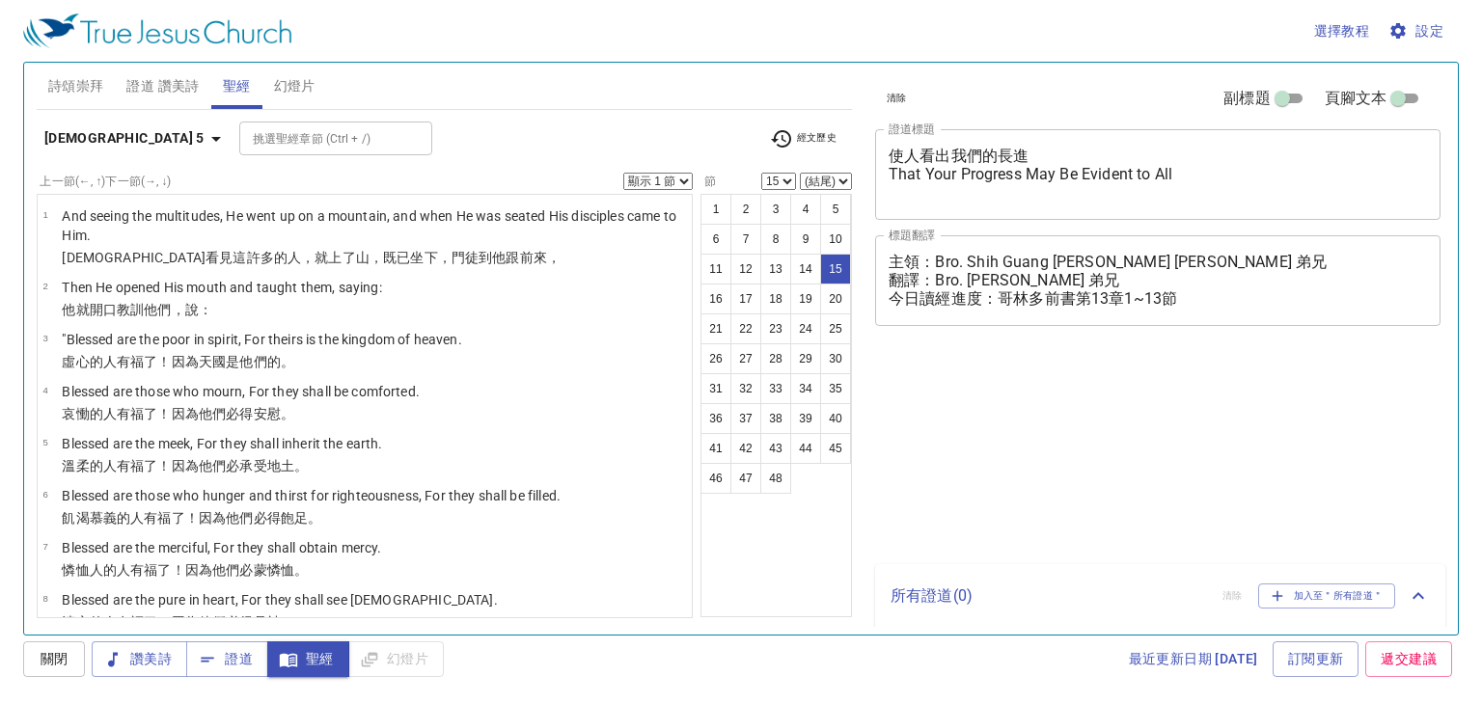
select select "15"
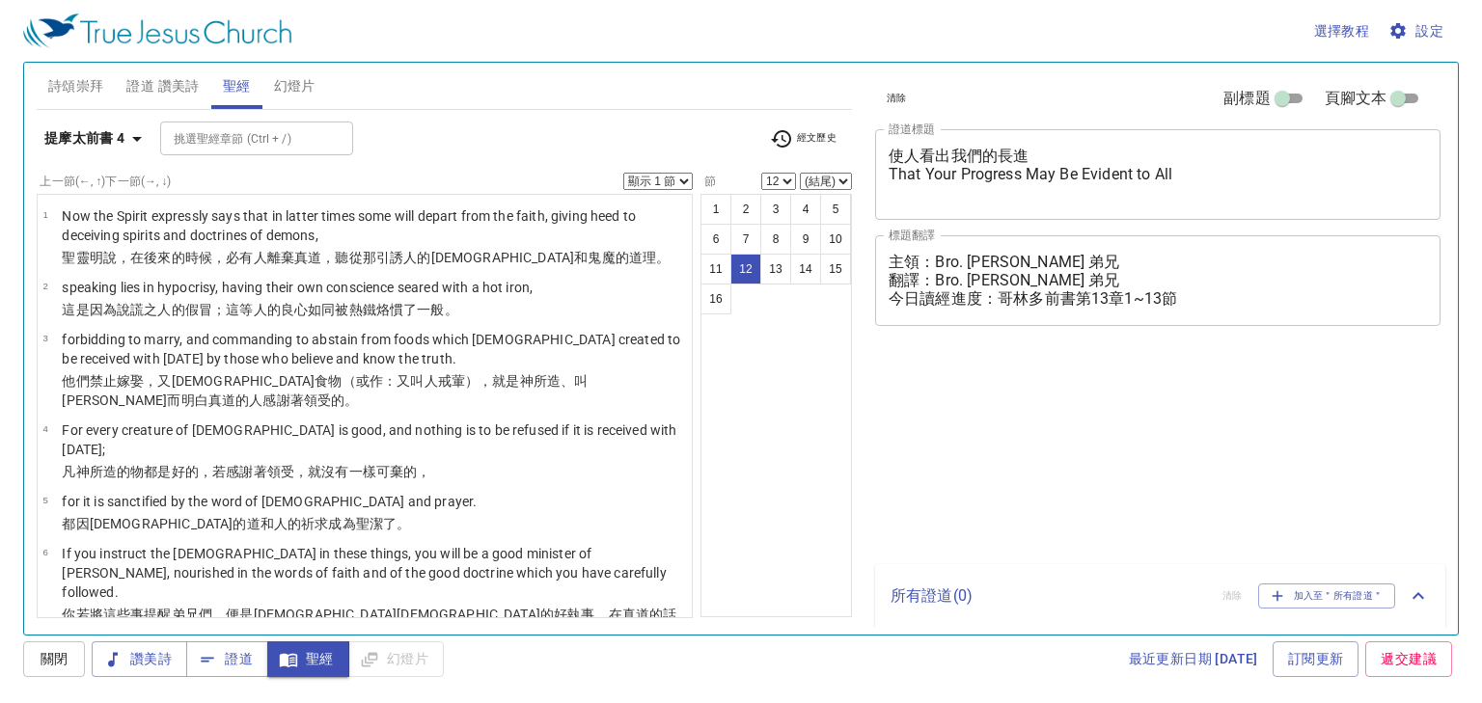
select select "12"
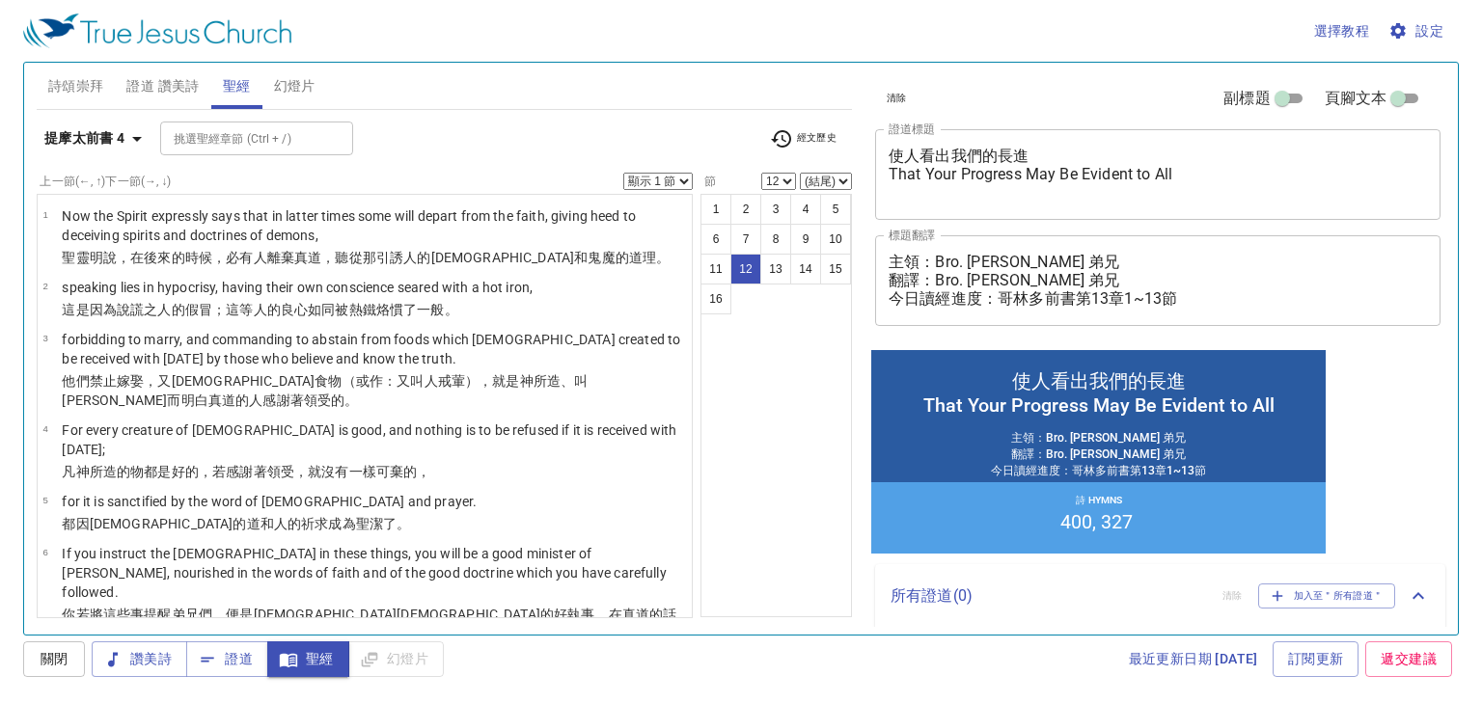
scroll to position [540, 0]
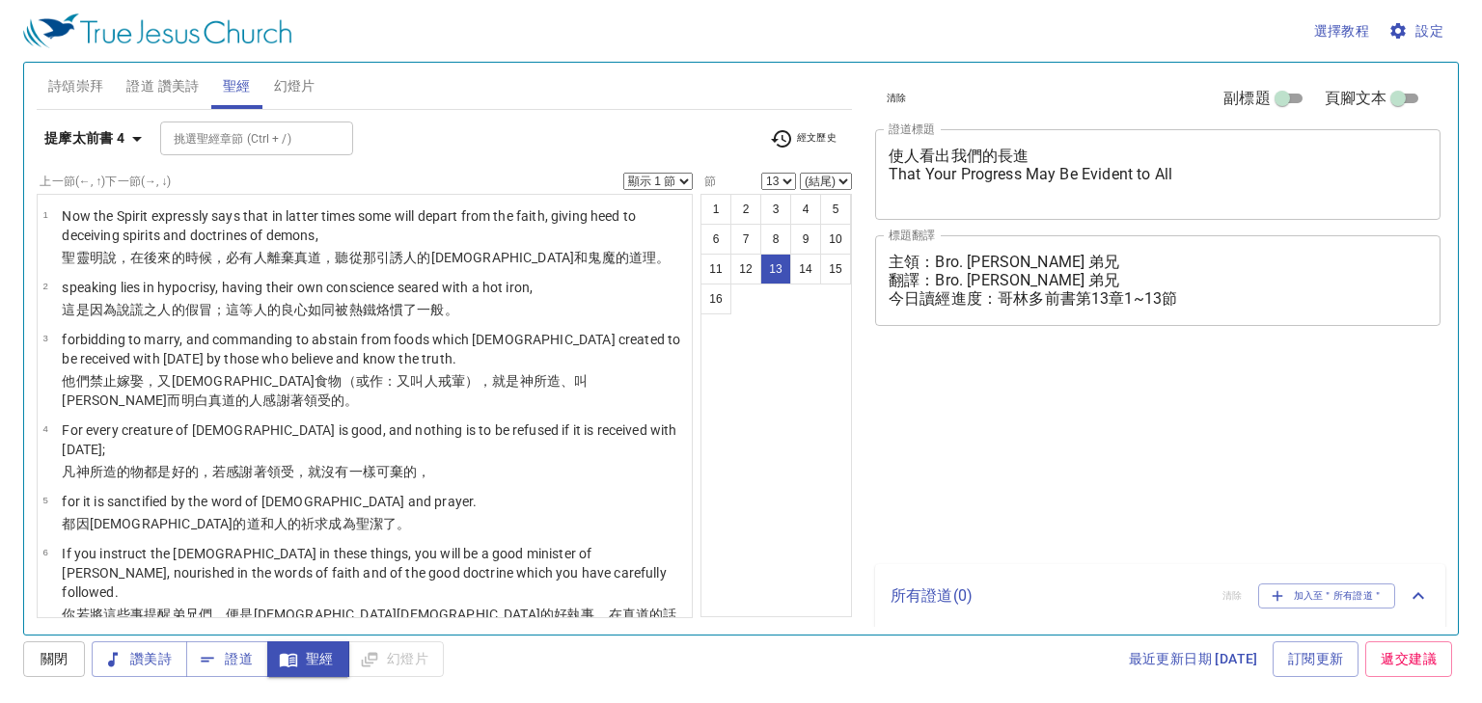
select select "13"
select select "14"
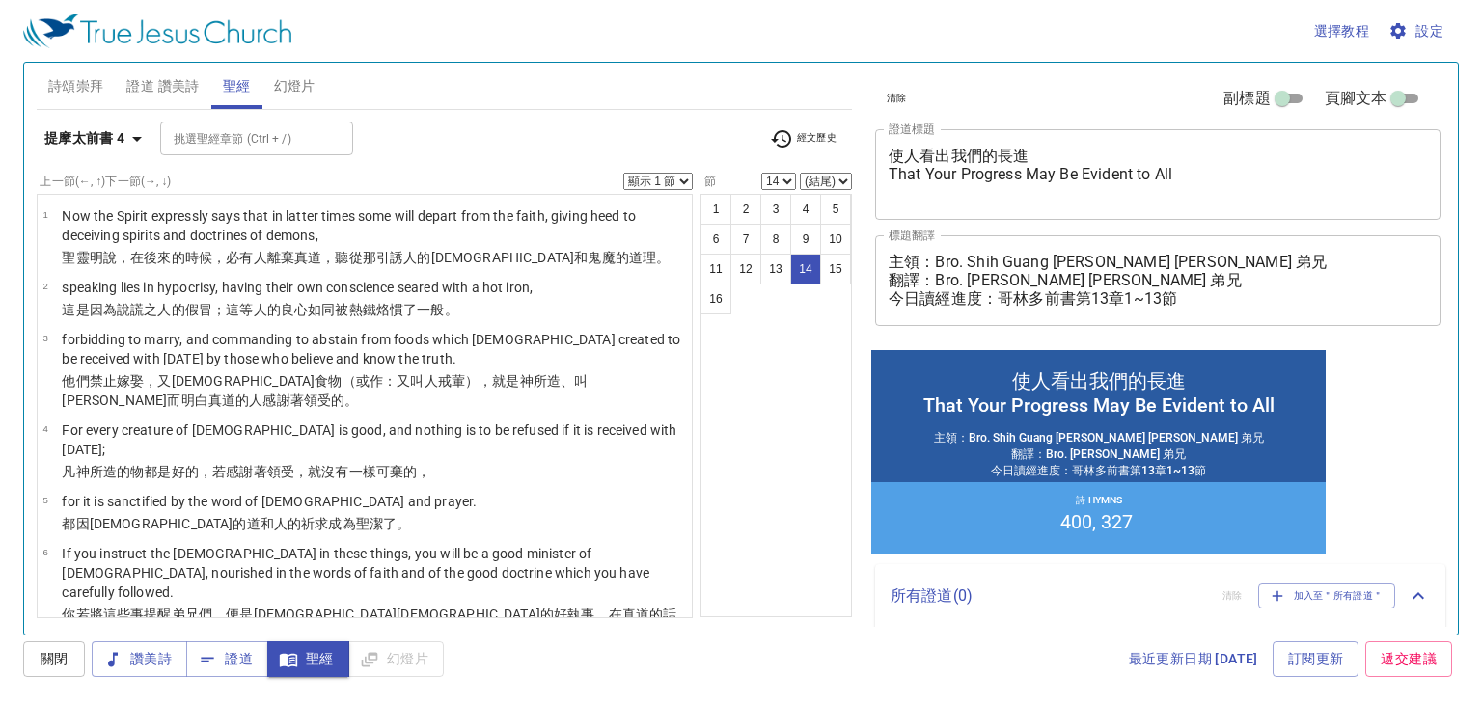
scroll to position [620, 0]
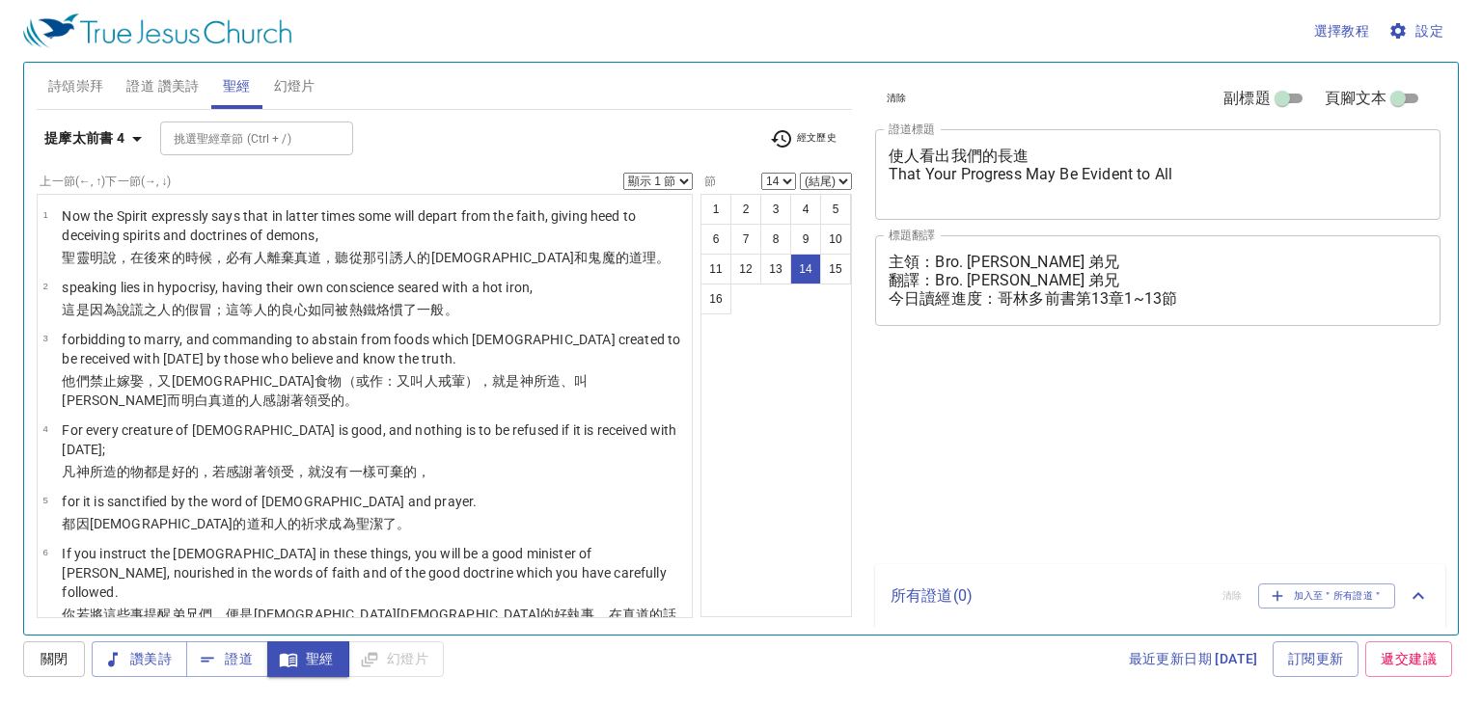
select select "14"
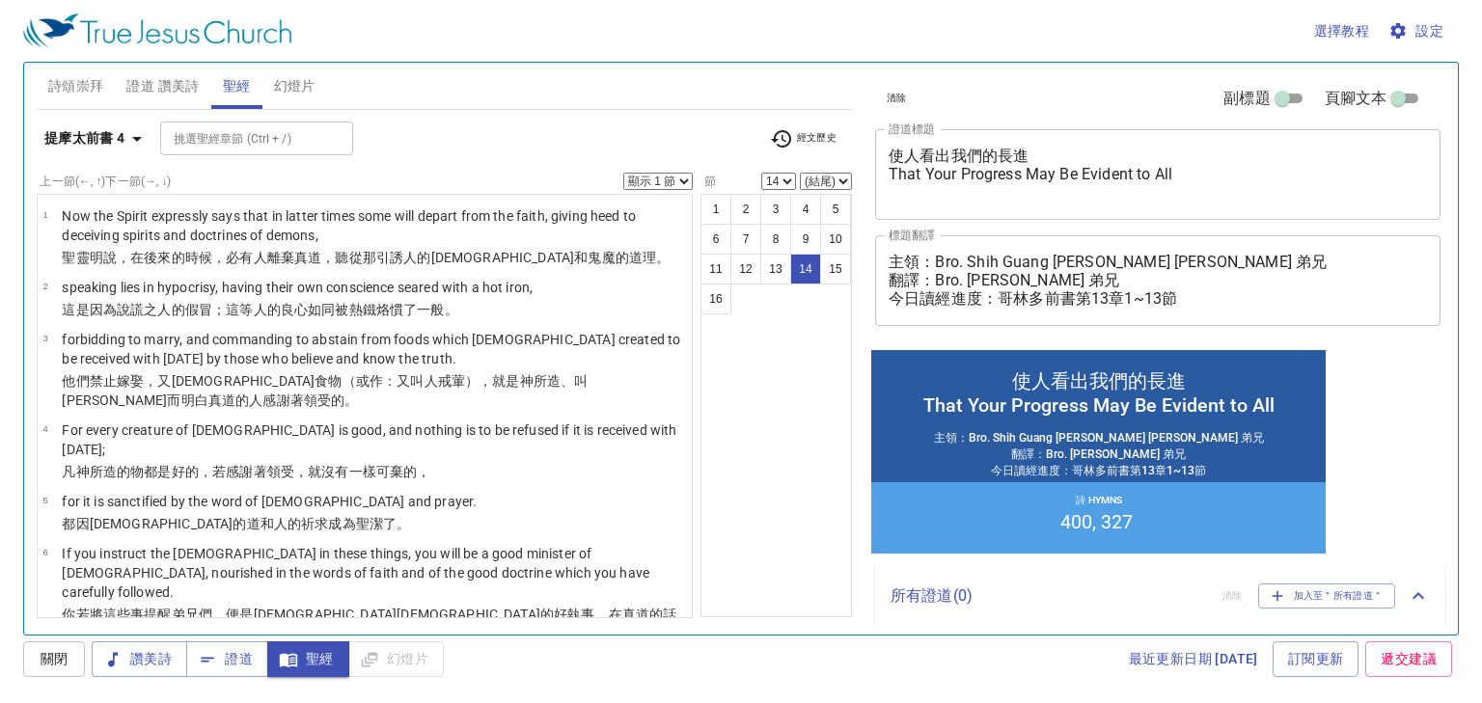
scroll to position [620, 0]
